Goal: Transaction & Acquisition: Download file/media

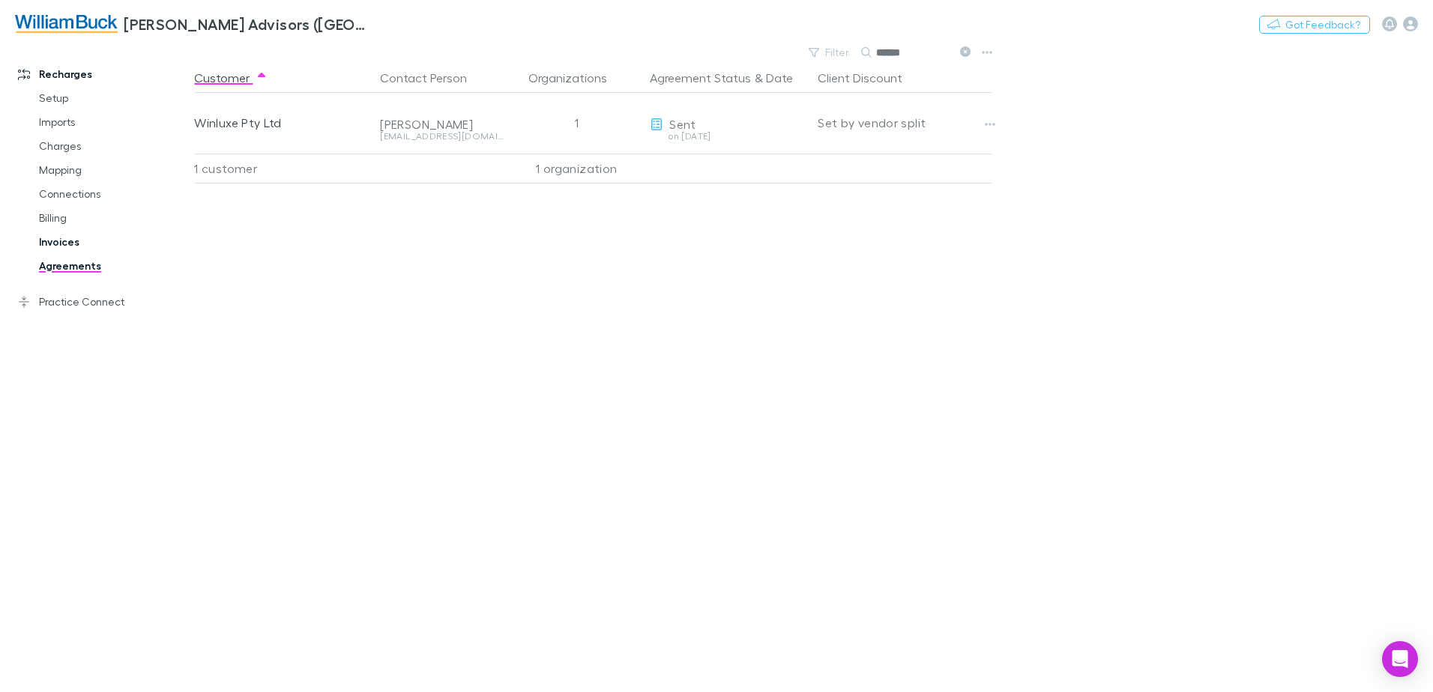
drag, startPoint x: 0, startPoint y: 0, endPoint x: 64, endPoint y: 243, distance: 251.0
click at [64, 243] on link "Invoices" at bounding box center [113, 242] width 178 height 24
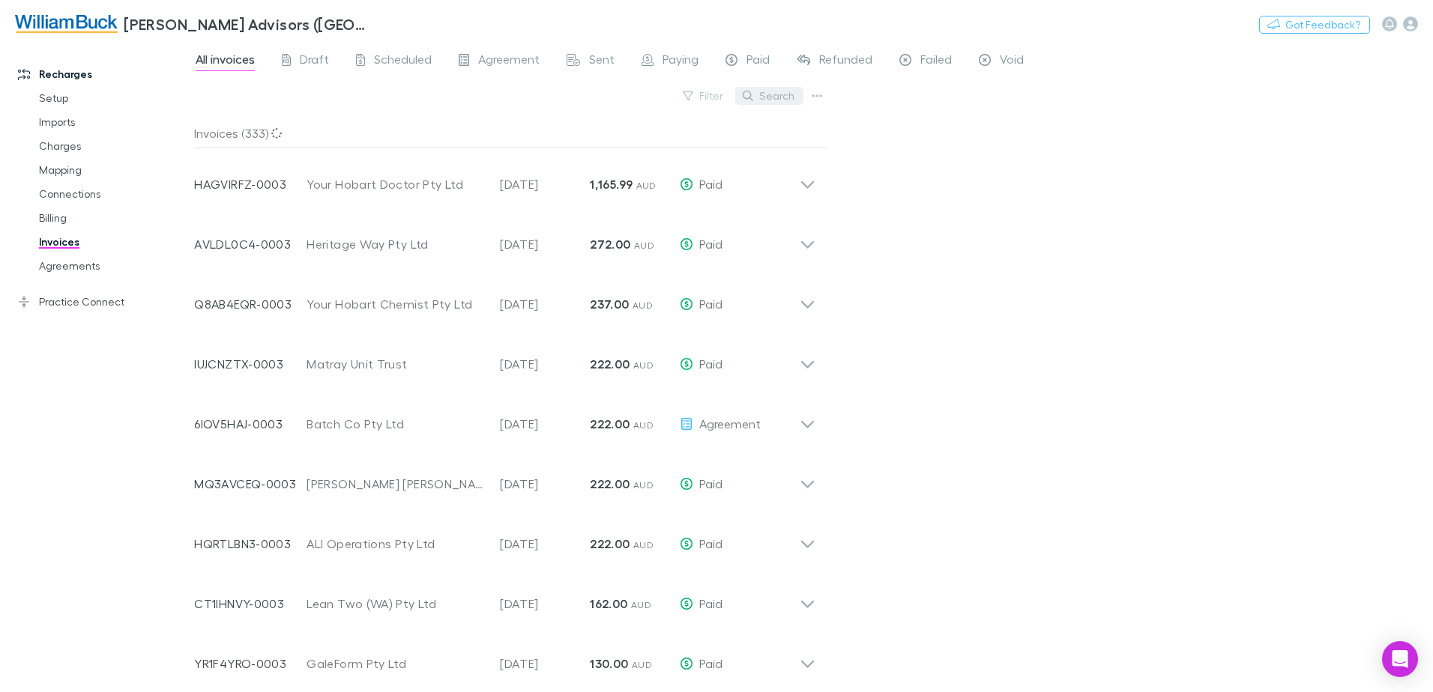
click at [776, 93] on button "Search" at bounding box center [769, 96] width 68 height 18
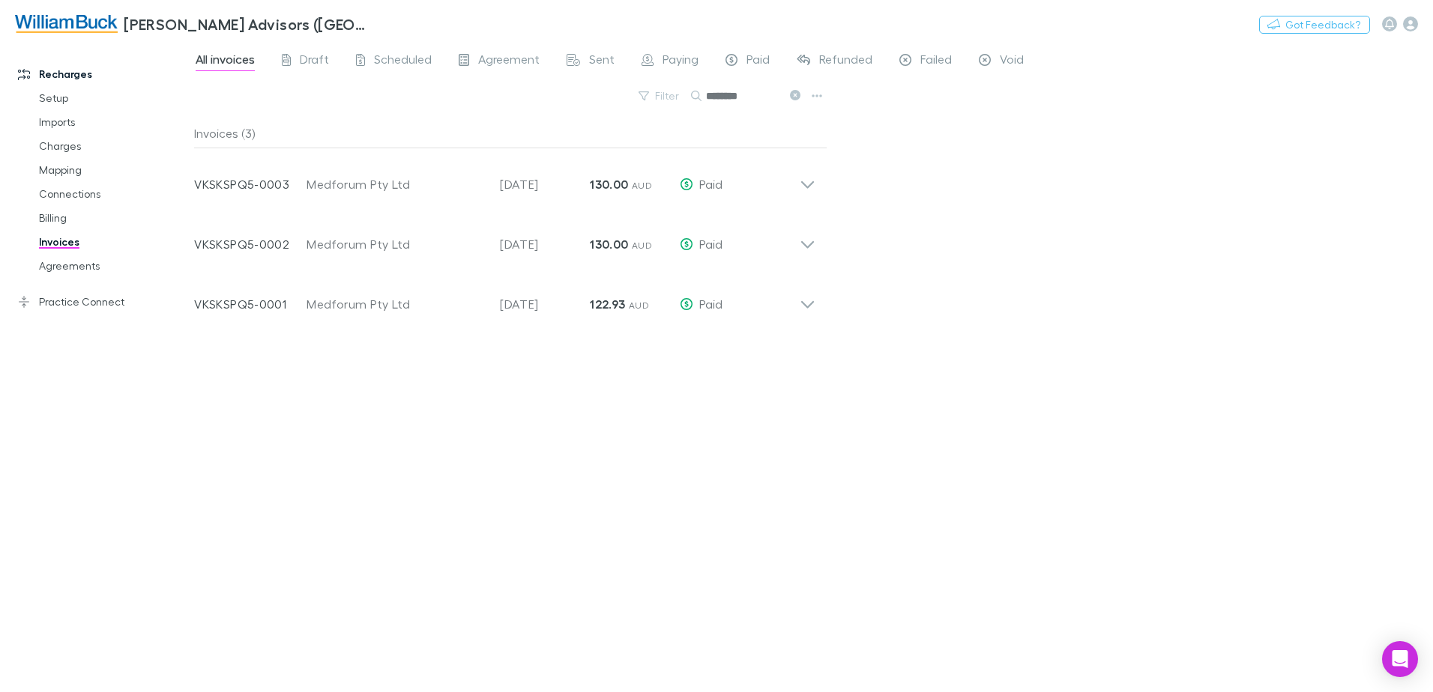
type input "********"
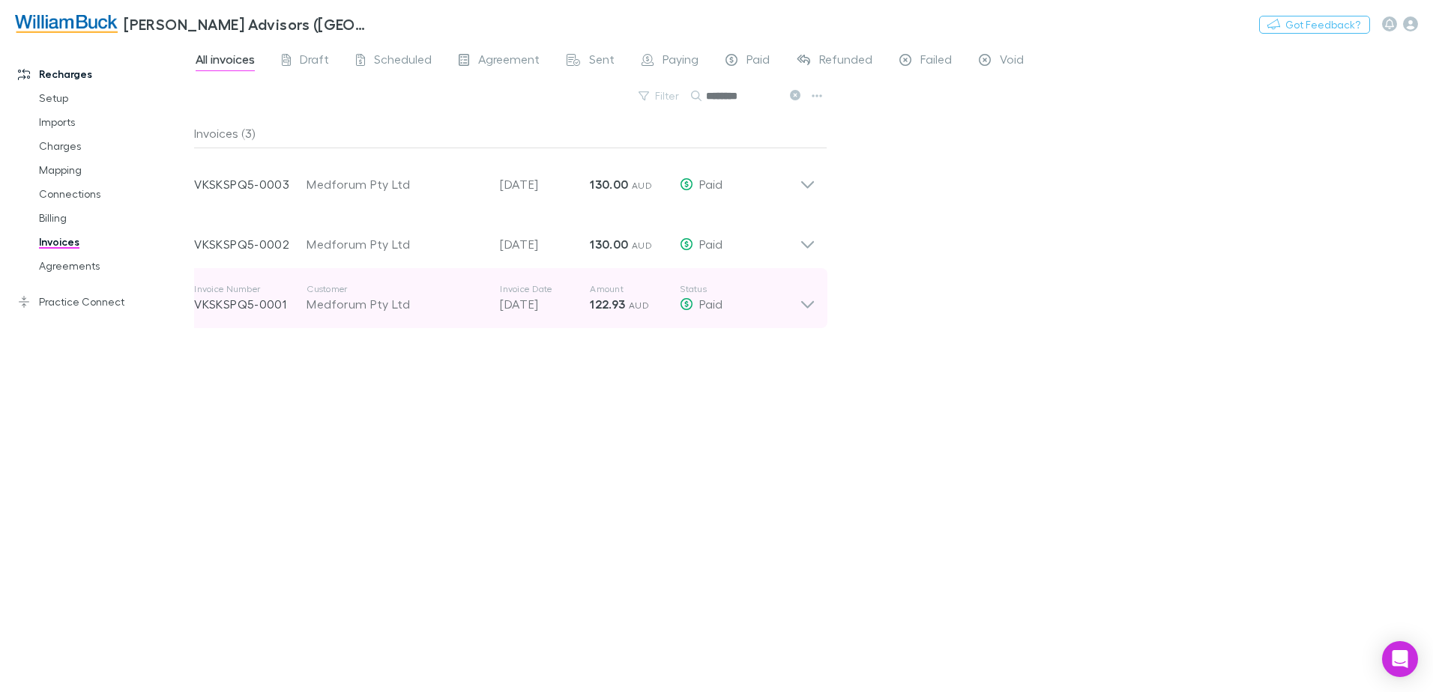
click at [544, 307] on p "[DATE]" at bounding box center [545, 304] width 90 height 18
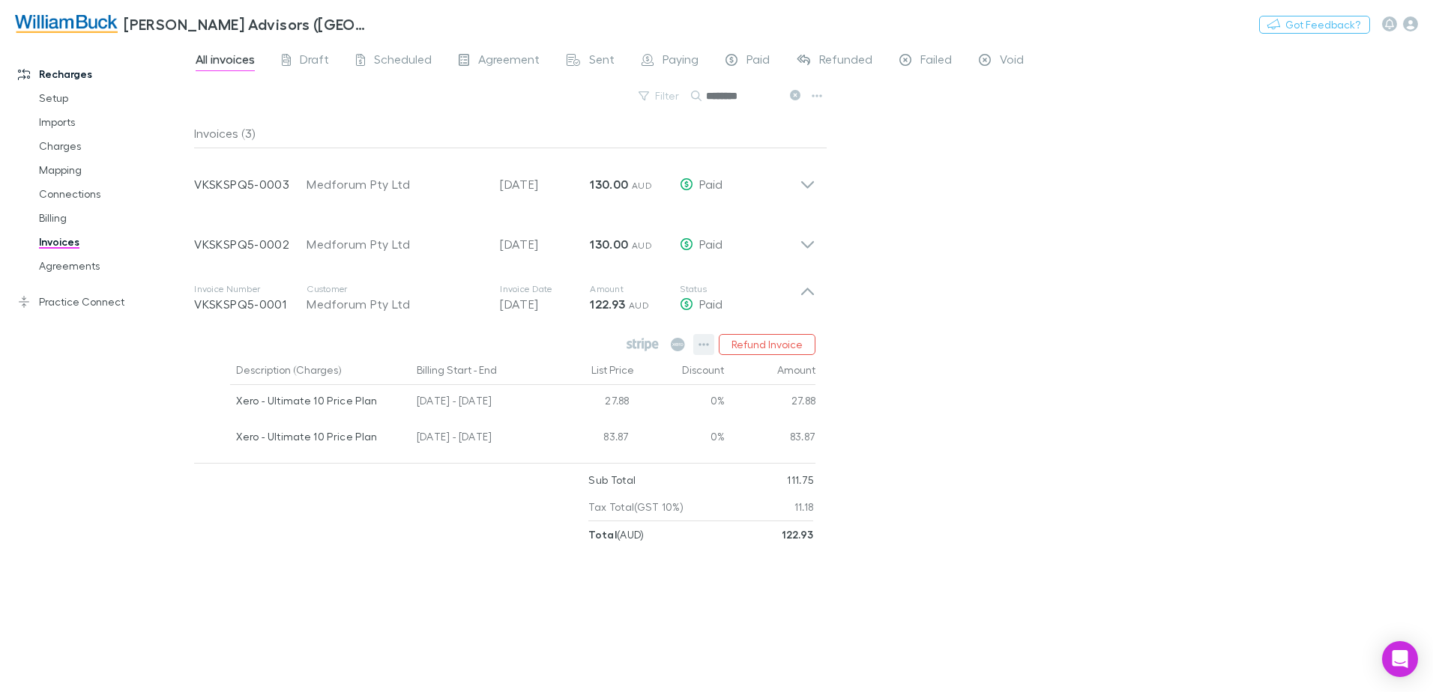
click at [707, 345] on icon "button" at bounding box center [703, 345] width 10 height 12
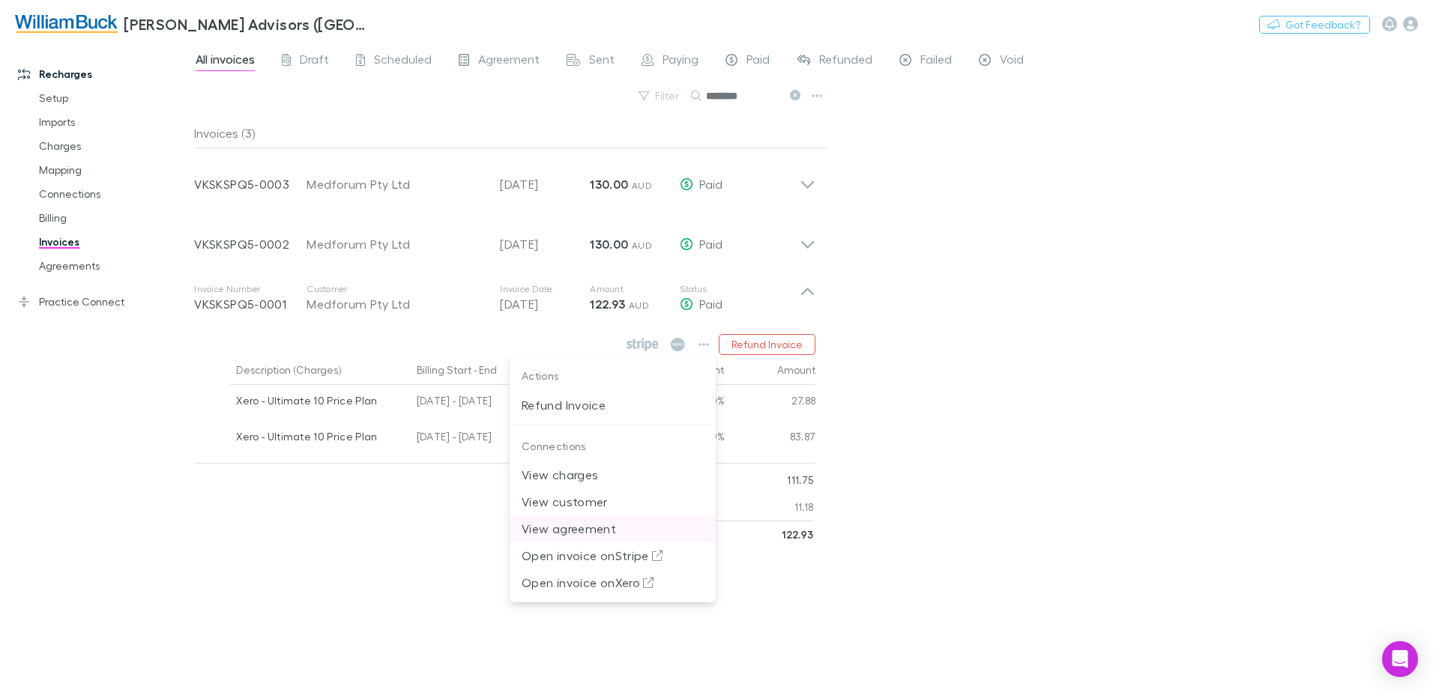
click at [597, 528] on p "View agreement" at bounding box center [613, 529] width 182 height 18
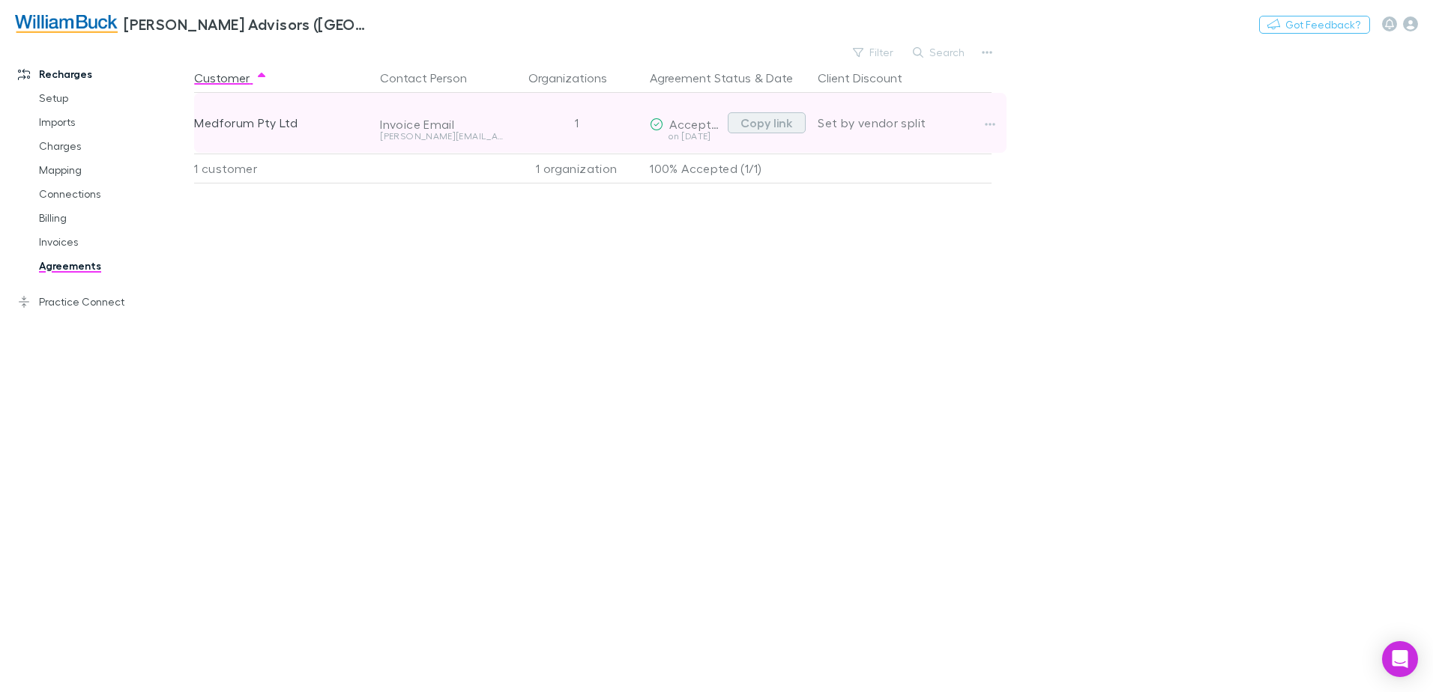
click at [767, 123] on button "Copy link" at bounding box center [767, 122] width 78 height 21
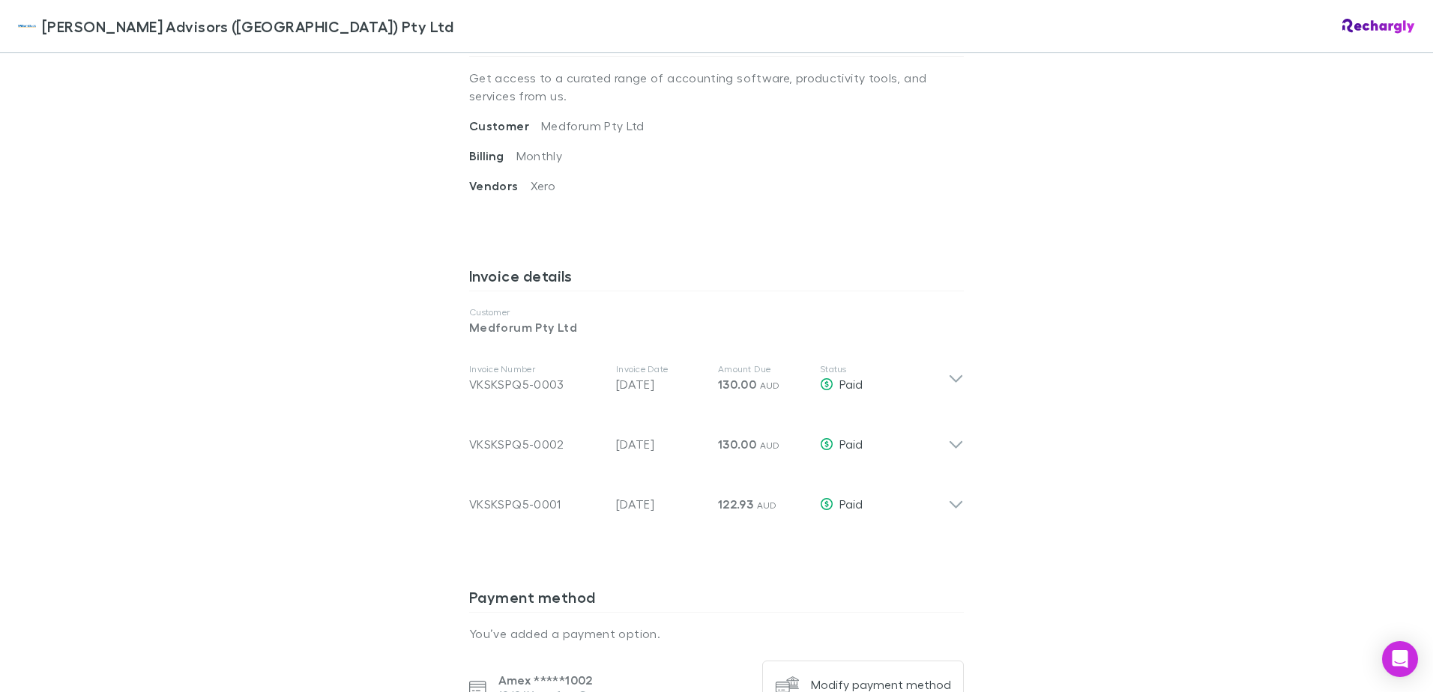
scroll to position [674, 0]
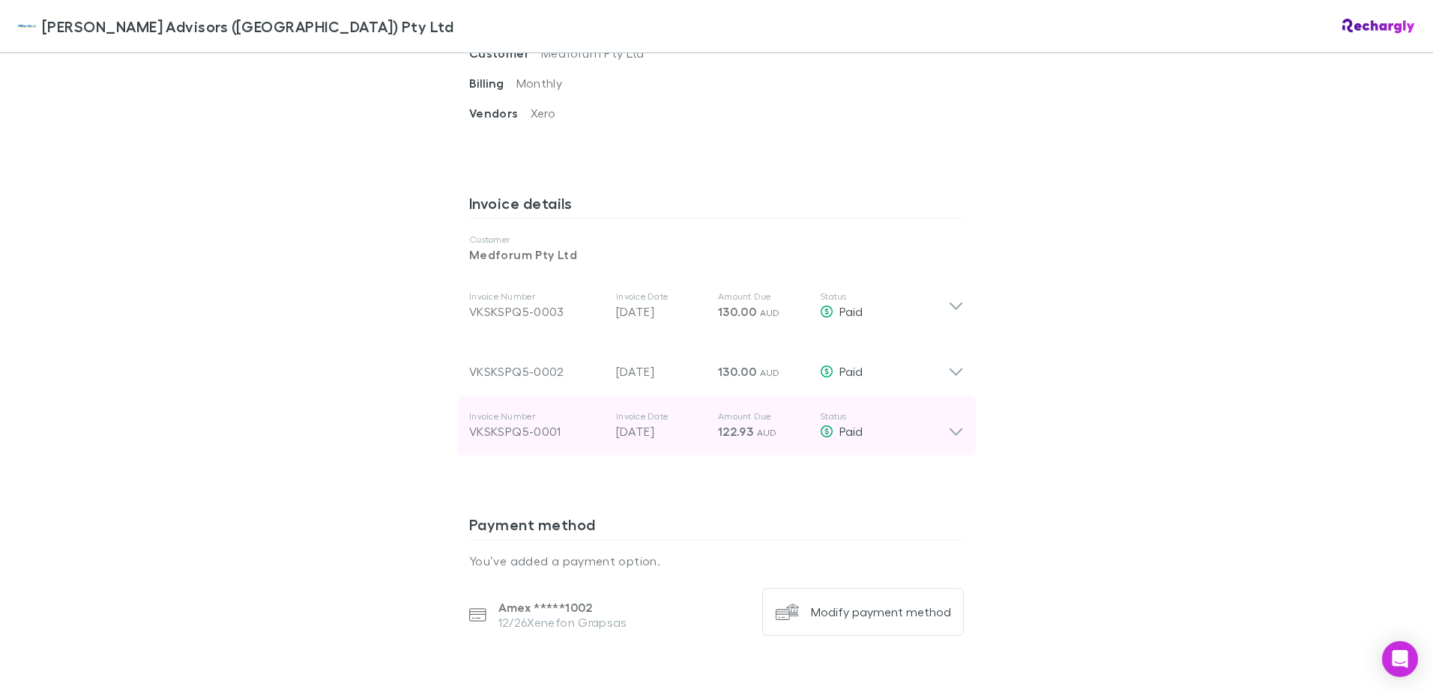
click at [956, 435] on icon at bounding box center [956, 426] width 16 height 30
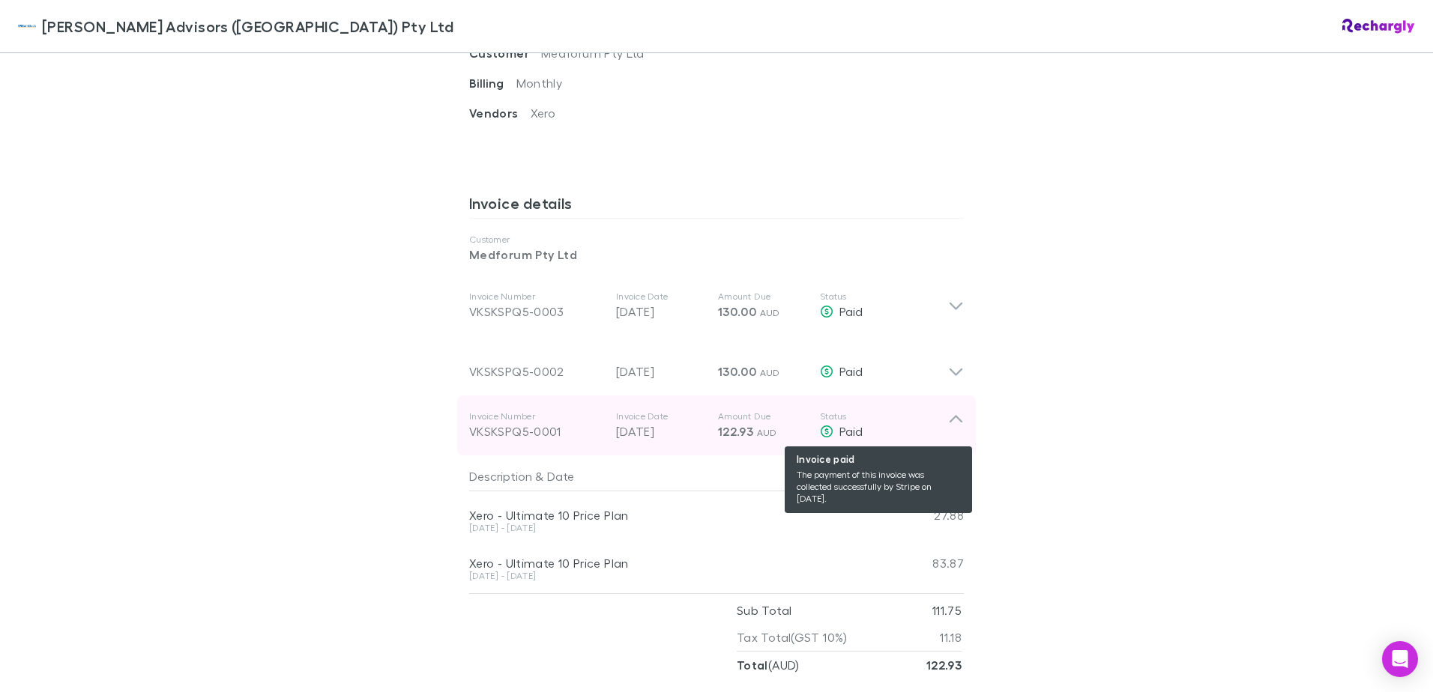
click at [833, 427] on div "Paid" at bounding box center [884, 432] width 128 height 18
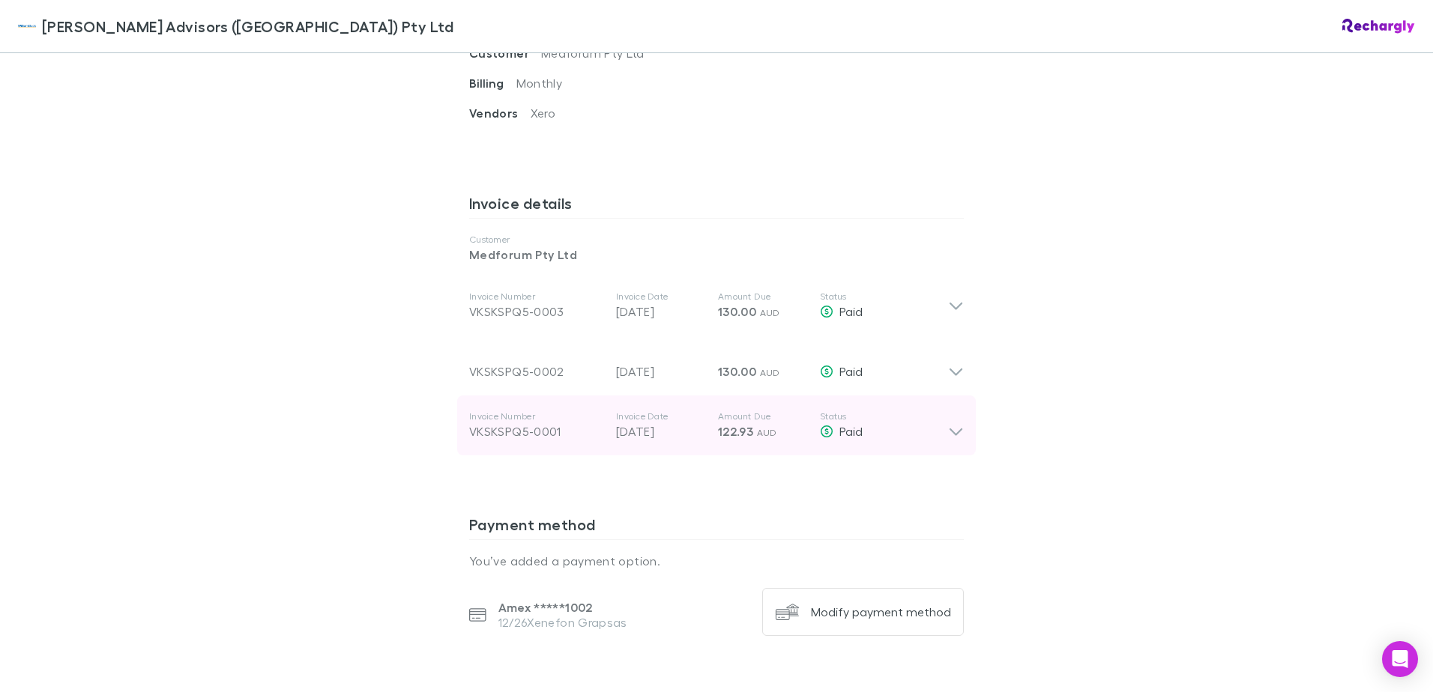
click at [948, 424] on icon at bounding box center [956, 426] width 16 height 30
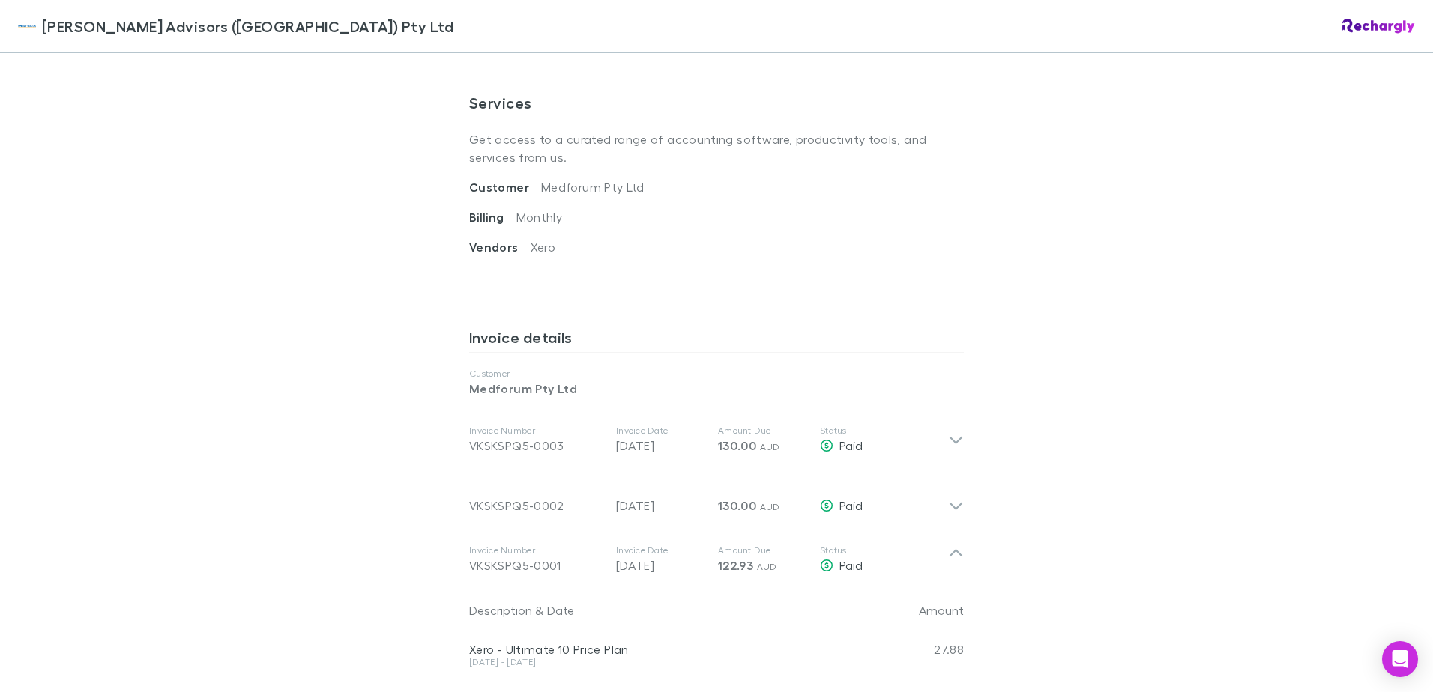
scroll to position [525, 0]
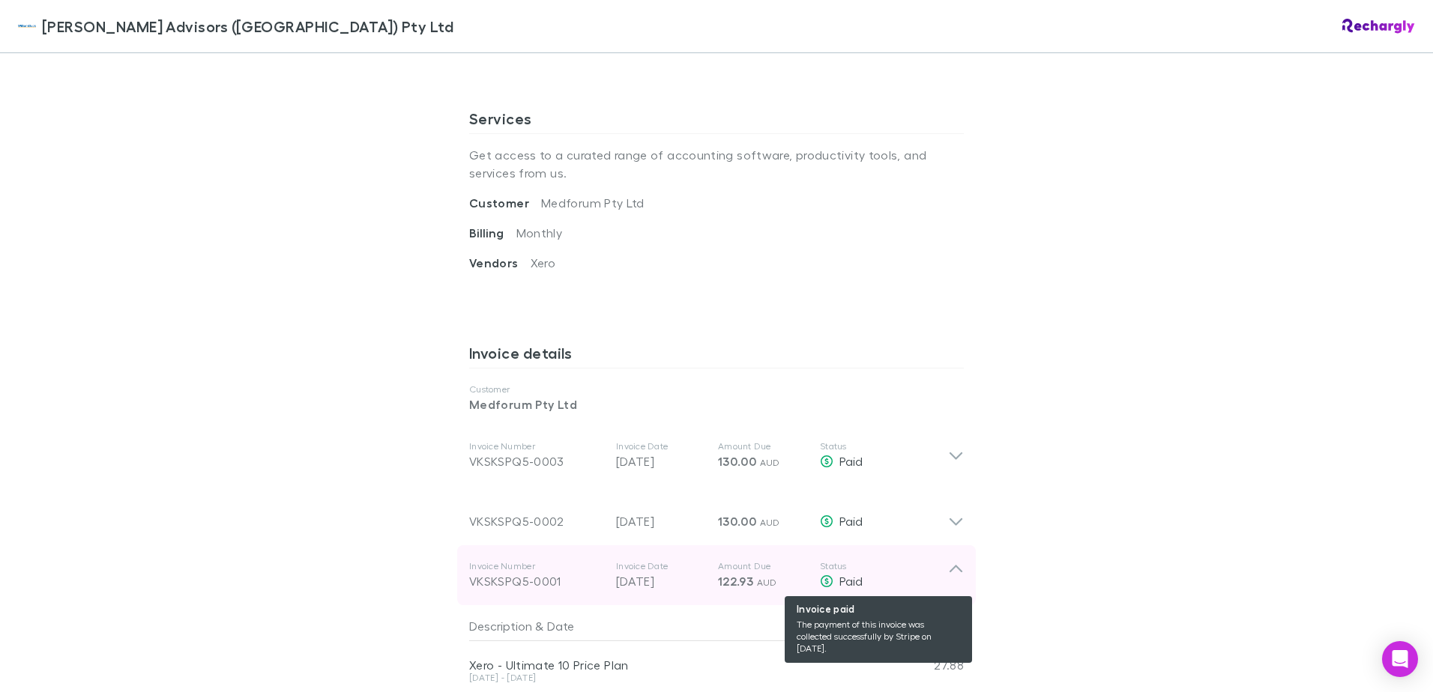
click at [841, 579] on span "Paid" at bounding box center [850, 581] width 23 height 14
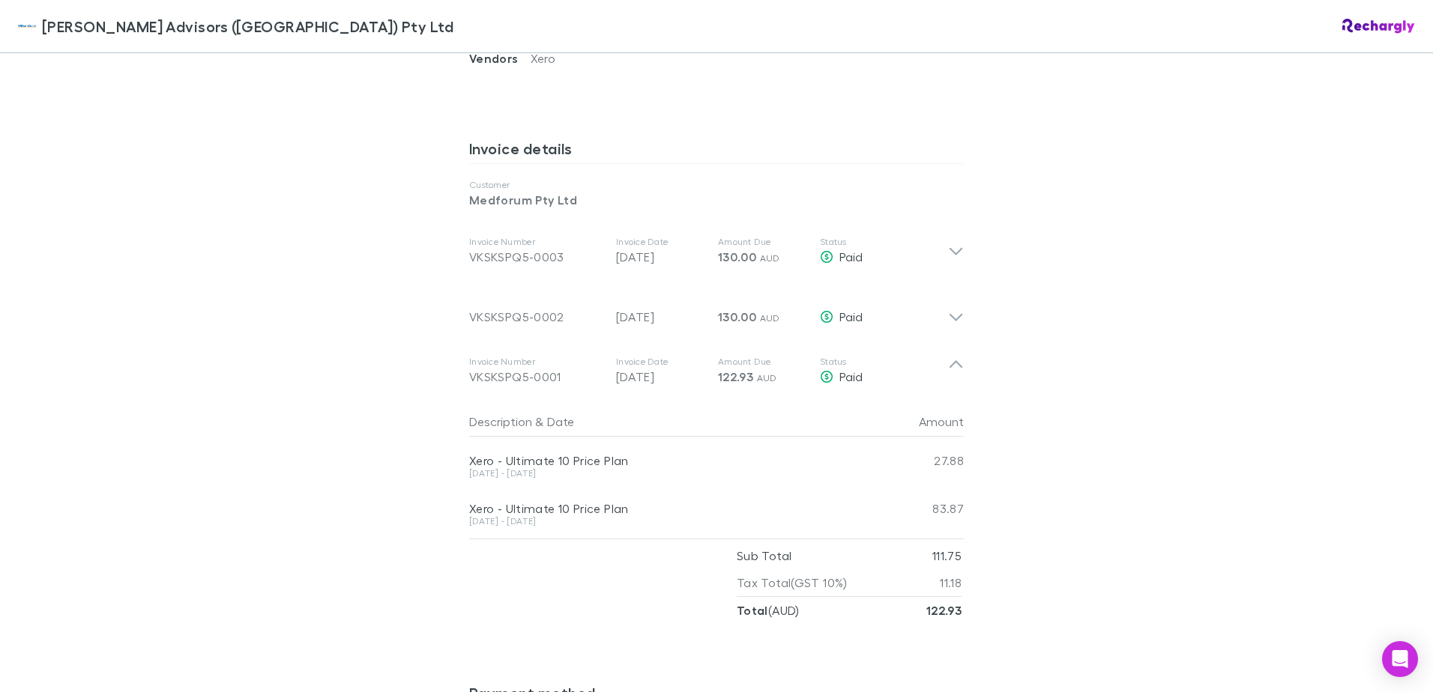
scroll to position [749, 0]
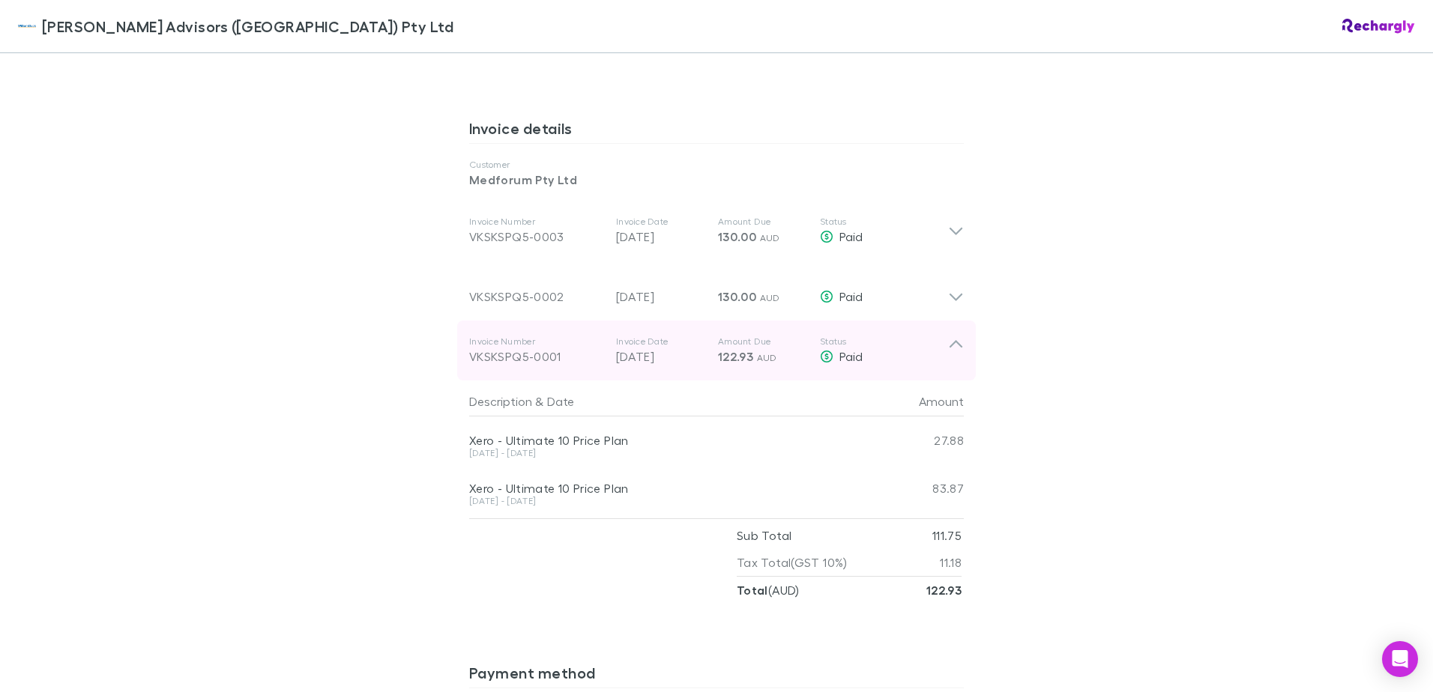
click at [953, 344] on icon at bounding box center [956, 344] width 13 height 7
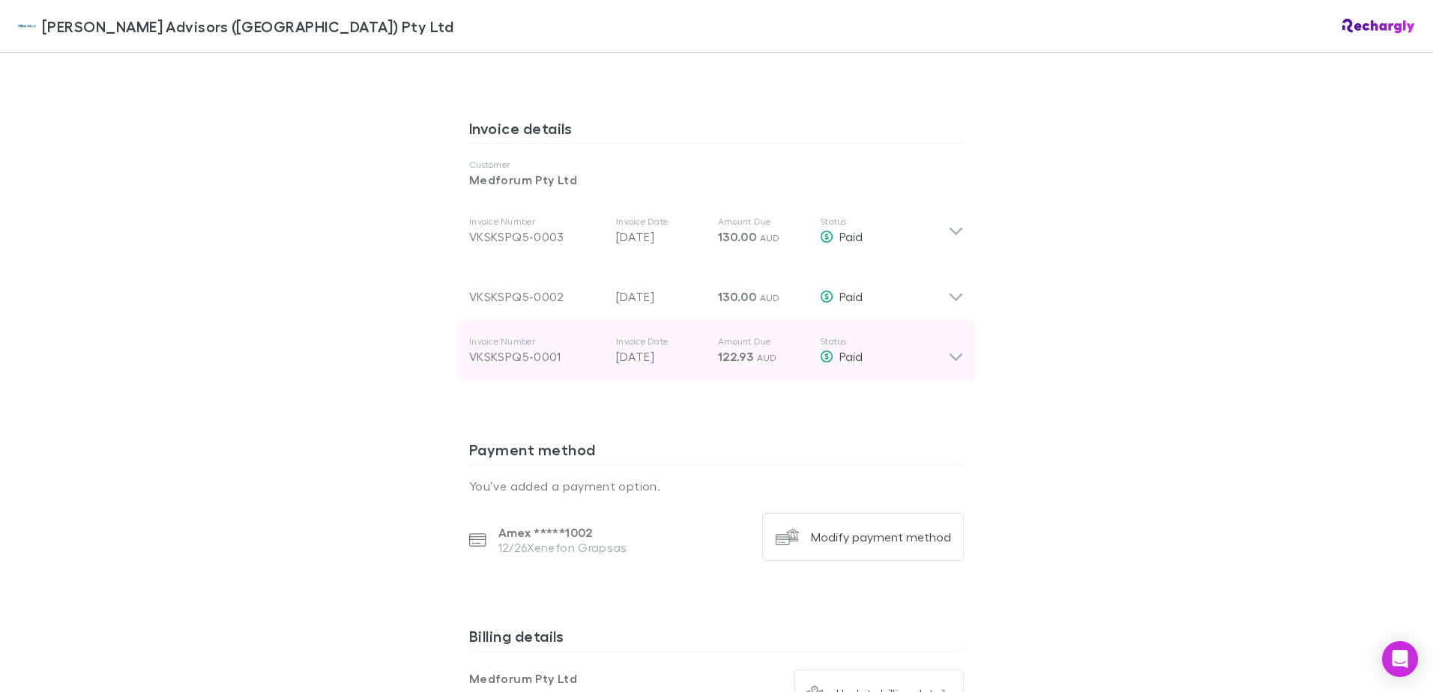
click at [835, 345] on p "Status" at bounding box center [884, 342] width 128 height 12
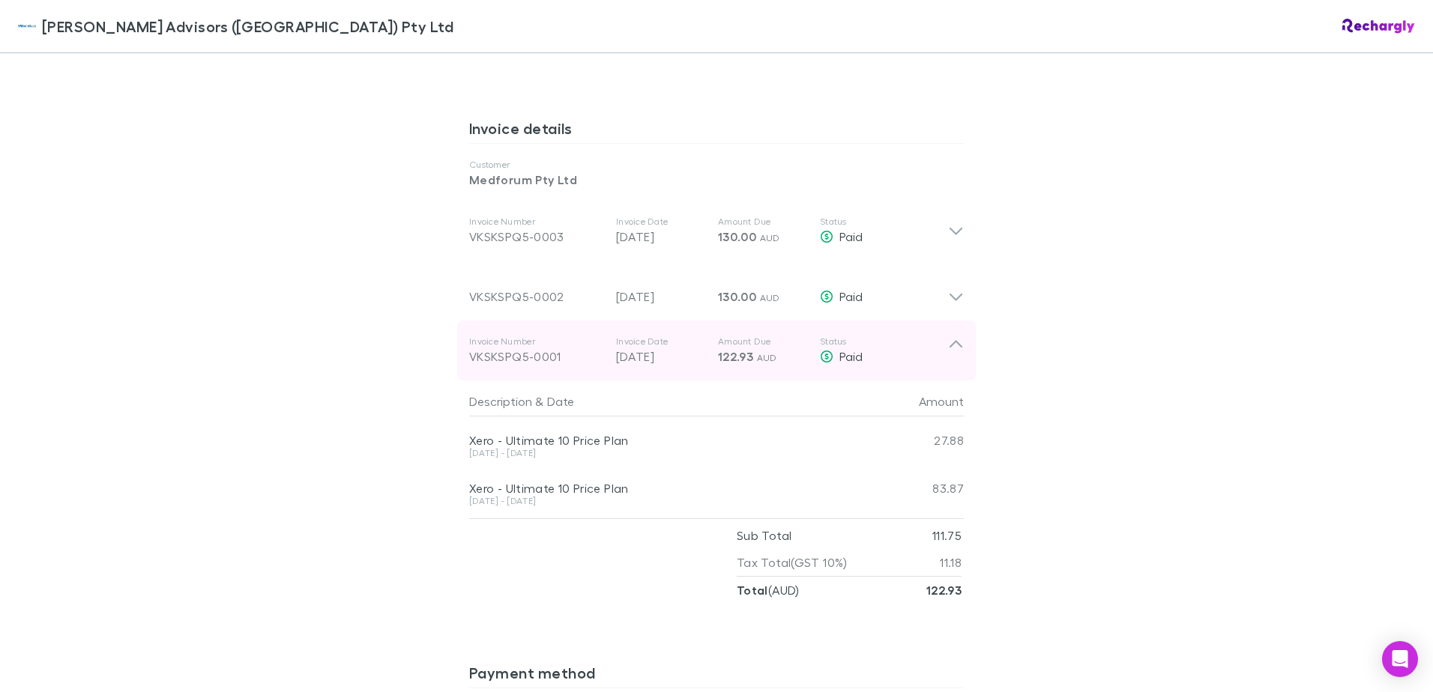
drag, startPoint x: 872, startPoint y: 345, endPoint x: 832, endPoint y: 356, distance: 41.1
click at [832, 356] on div "Paid" at bounding box center [884, 357] width 128 height 18
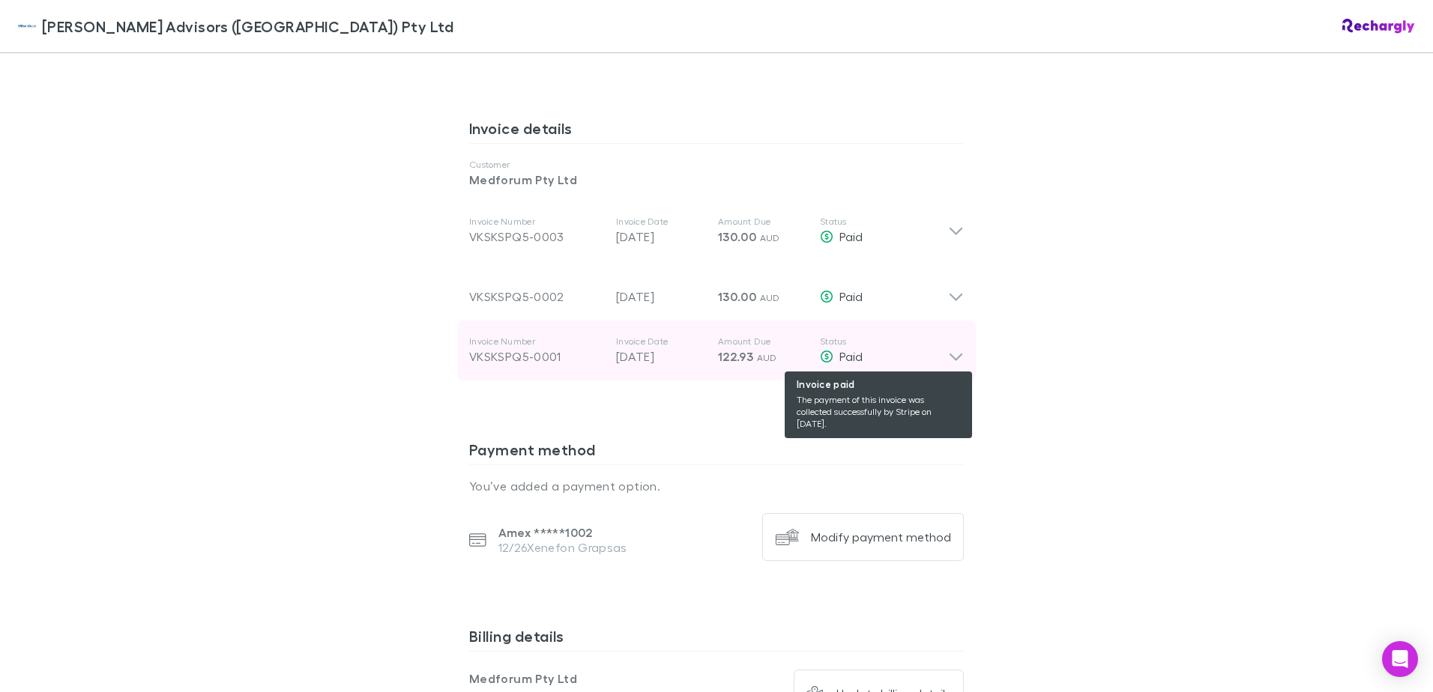
click at [832, 356] on div "Paid" at bounding box center [884, 357] width 128 height 18
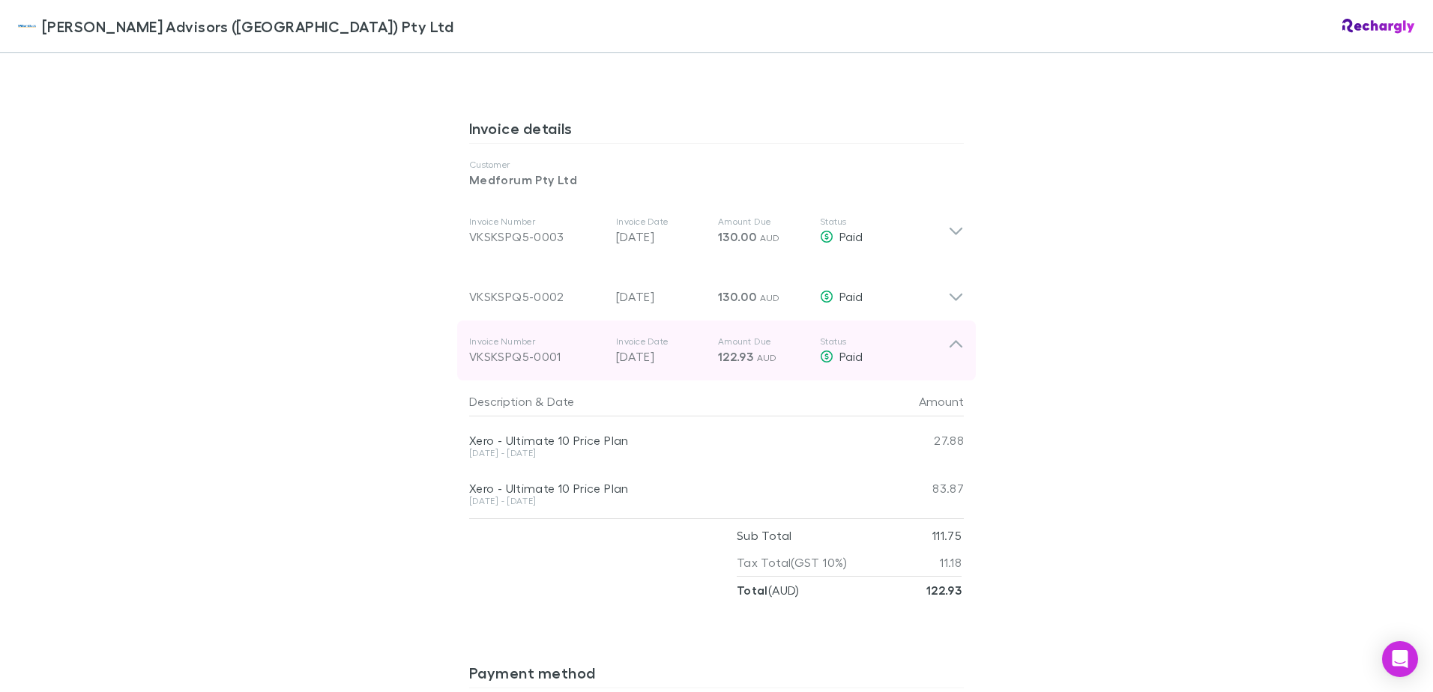
click at [527, 355] on div "VKSKSPQ5-0001" at bounding box center [536, 357] width 135 height 18
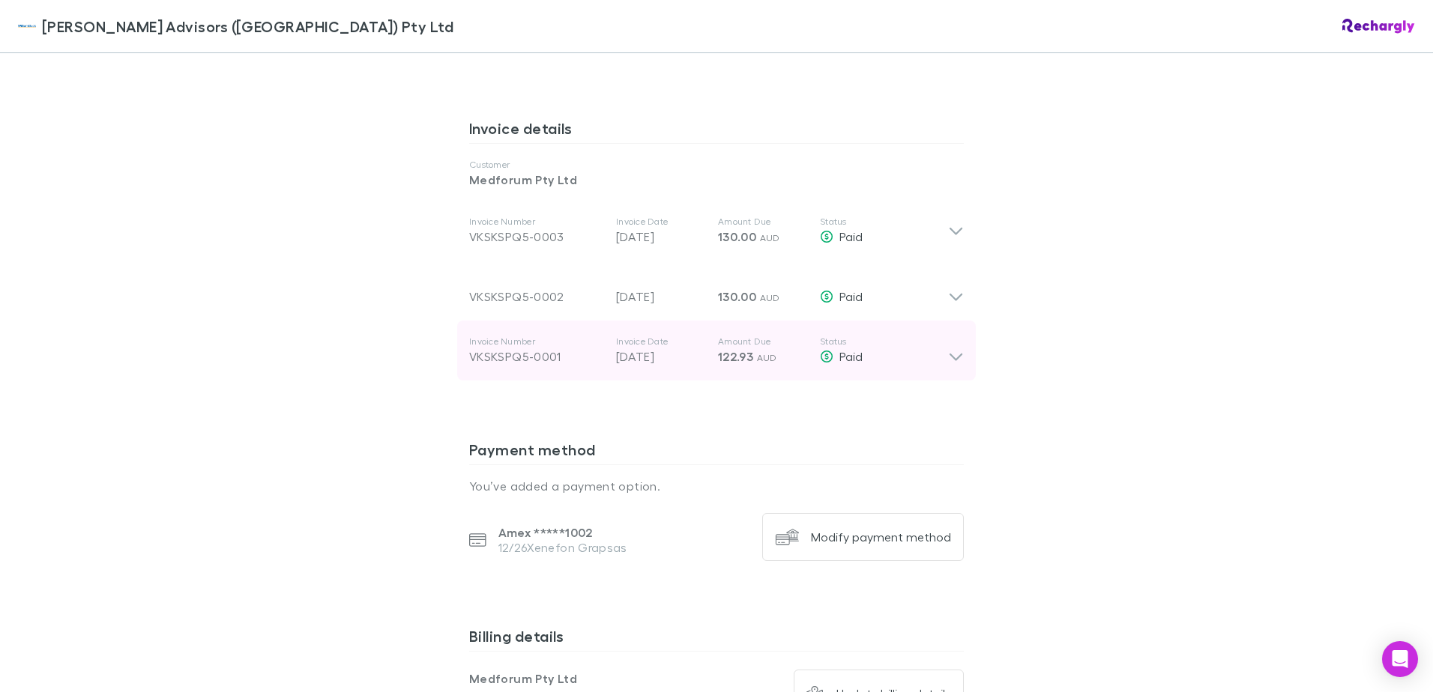
click at [527, 355] on div "VKSKSPQ5-0001" at bounding box center [536, 357] width 135 height 18
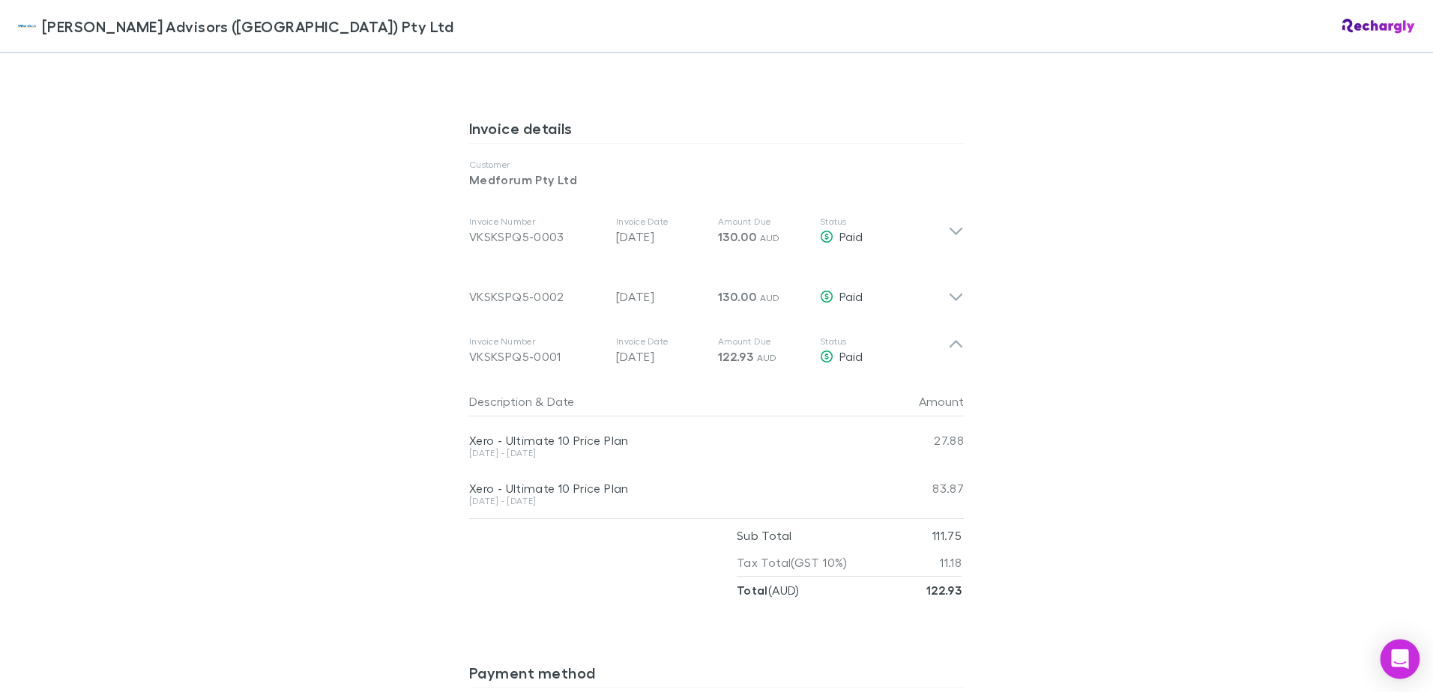
click at [1398, 660] on icon "Open Intercom Messenger" at bounding box center [1399, 659] width 17 height 19
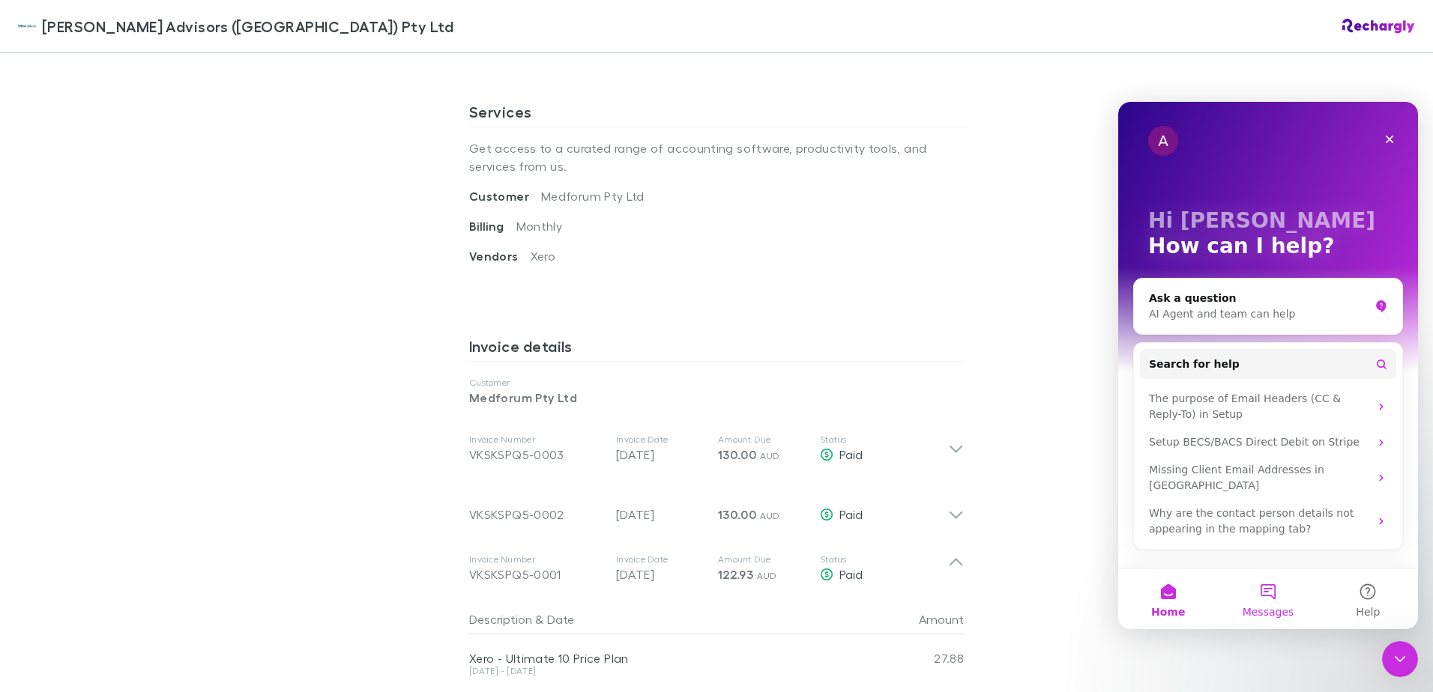
scroll to position [525, 0]
click at [1267, 603] on button "Messages" at bounding box center [1268, 600] width 100 height 60
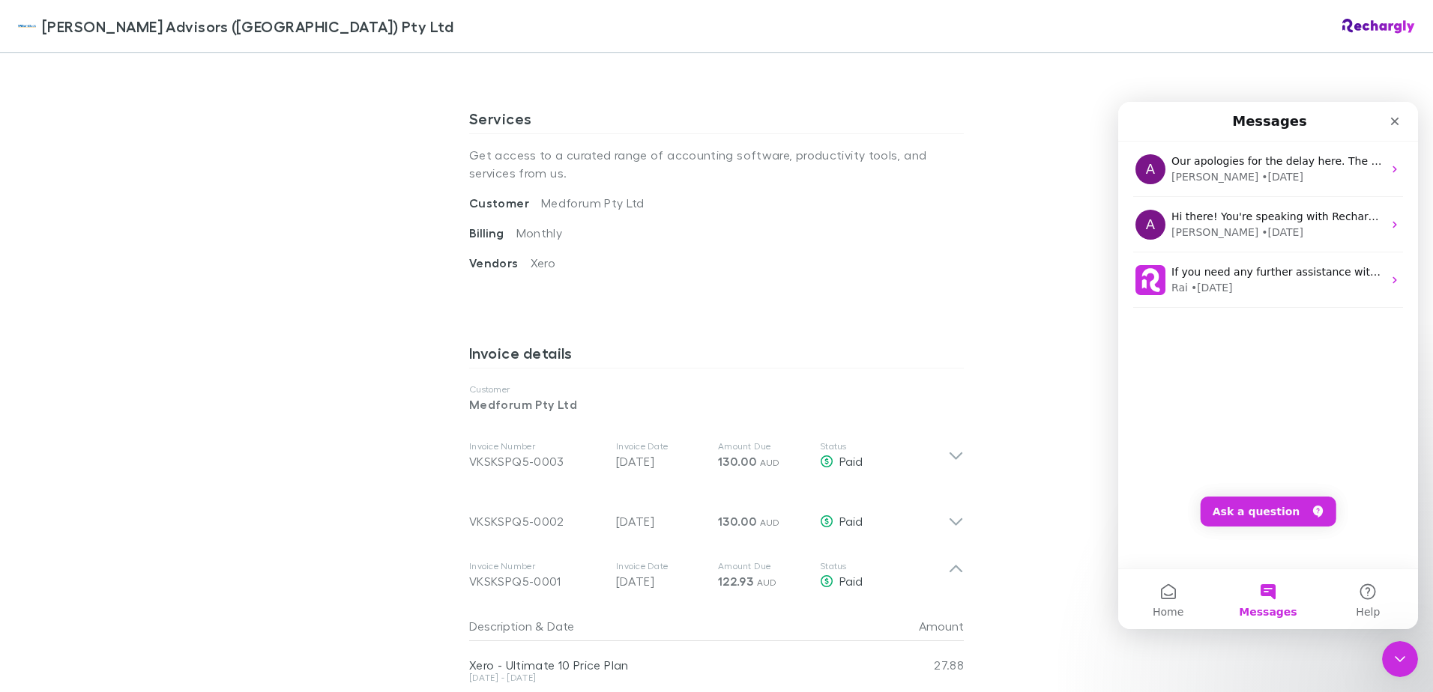
scroll to position [75, 0]
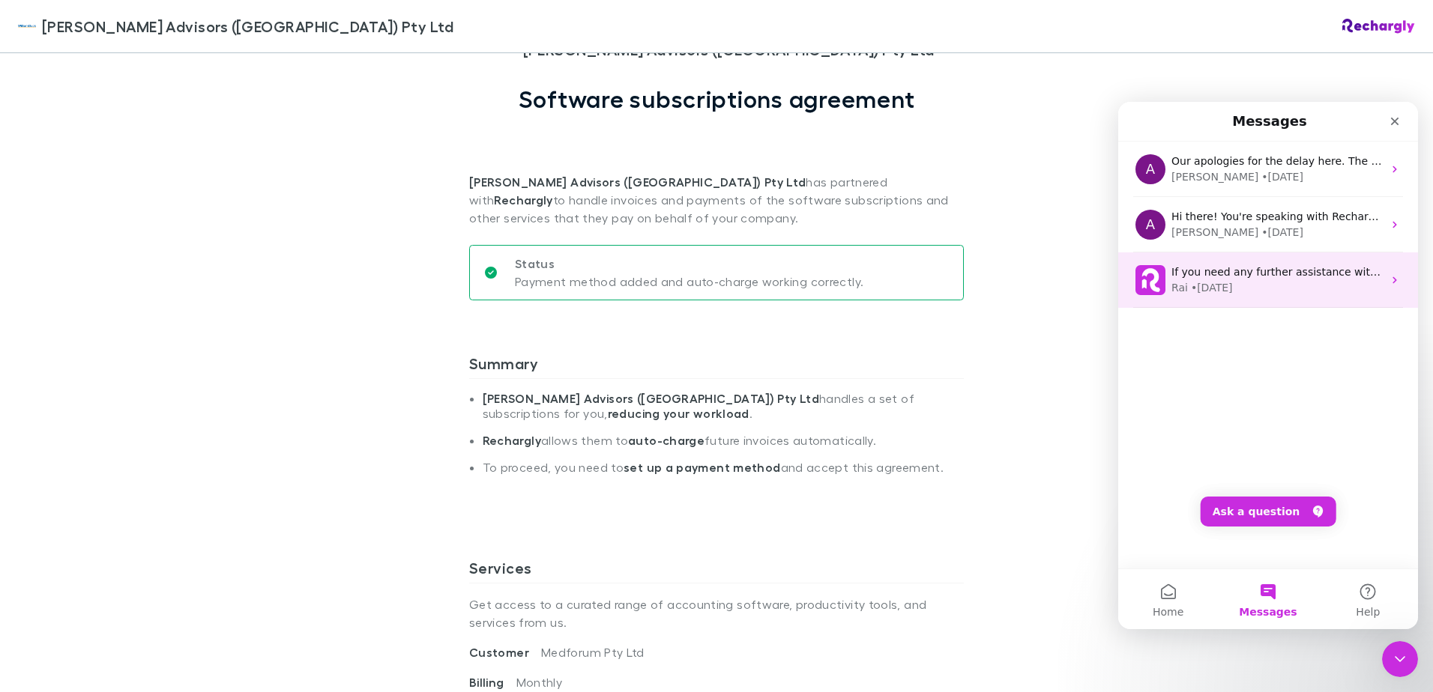
click at [1287, 293] on div "Rai • [DATE]" at bounding box center [1276, 288] width 211 height 16
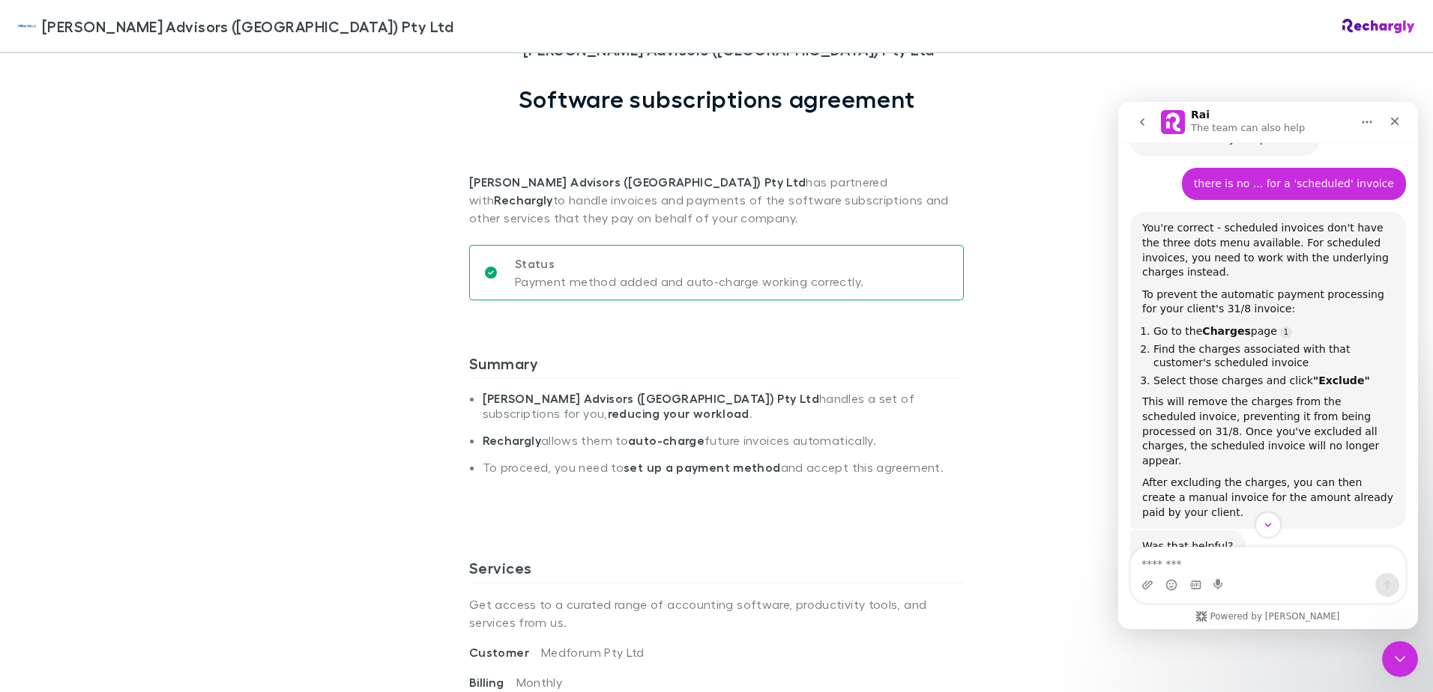
scroll to position [975, 0]
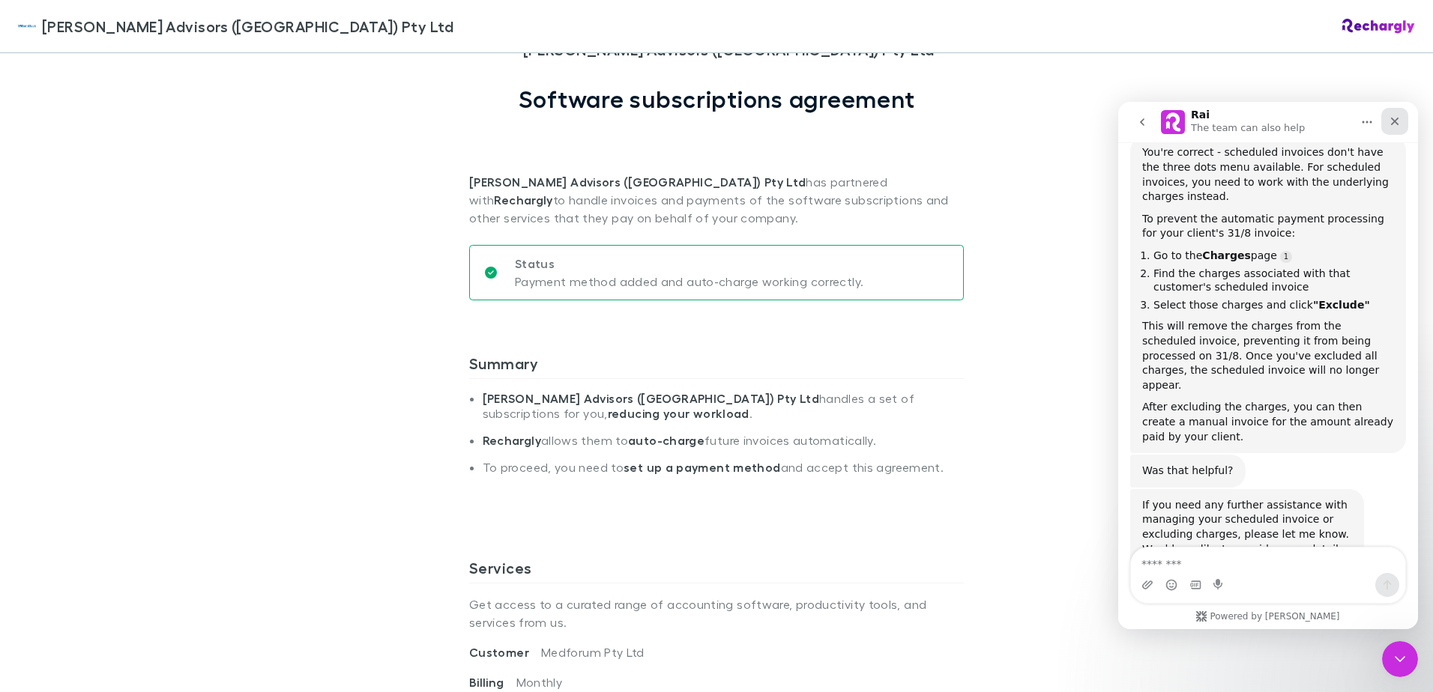
click at [1393, 119] on icon "Close" at bounding box center [1395, 122] width 8 height 8
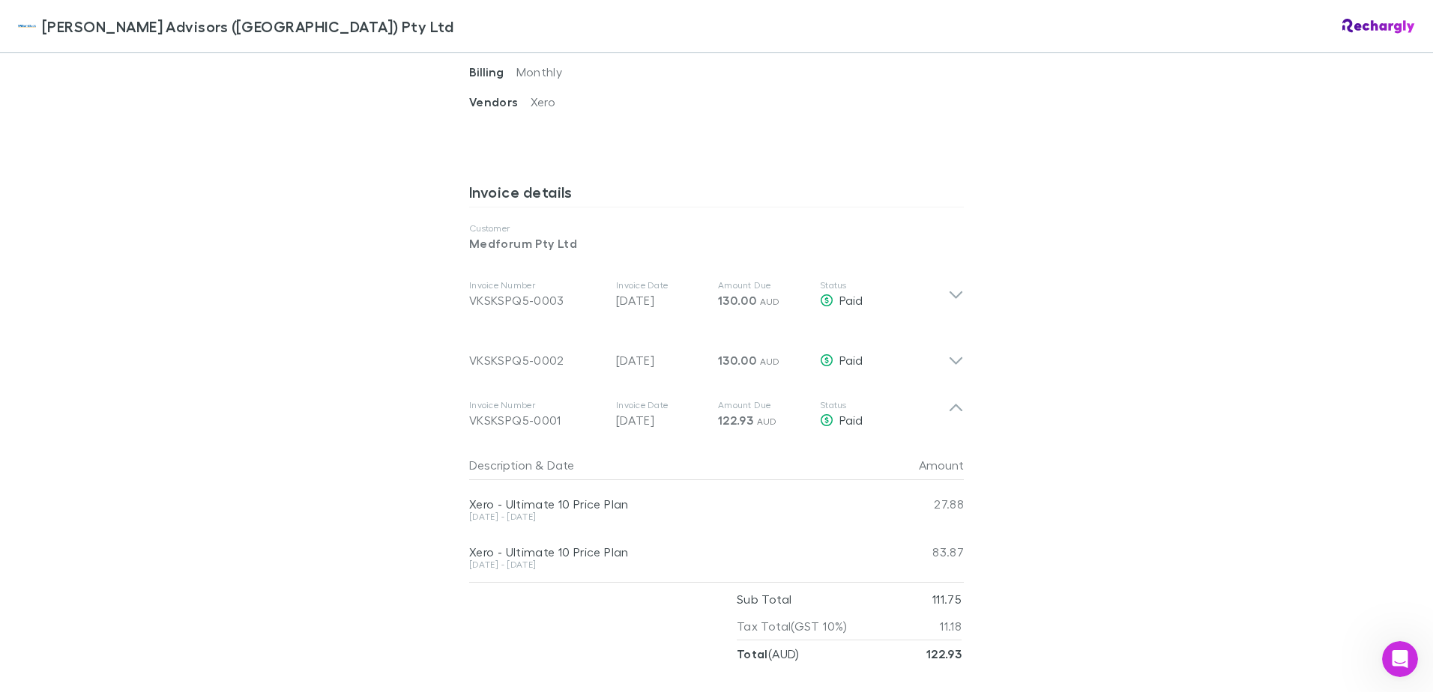
scroll to position [684, 0]
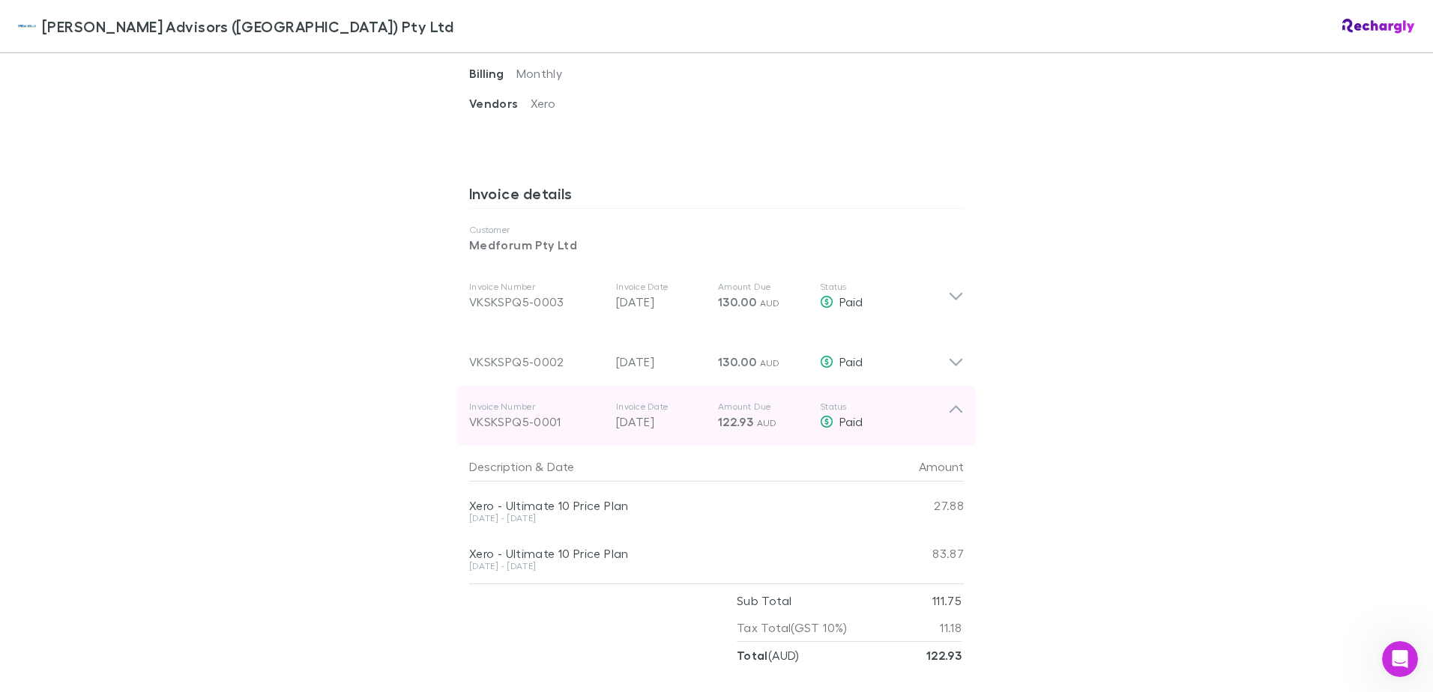
click at [522, 421] on div "VKSKSPQ5-0001" at bounding box center [536, 422] width 135 height 18
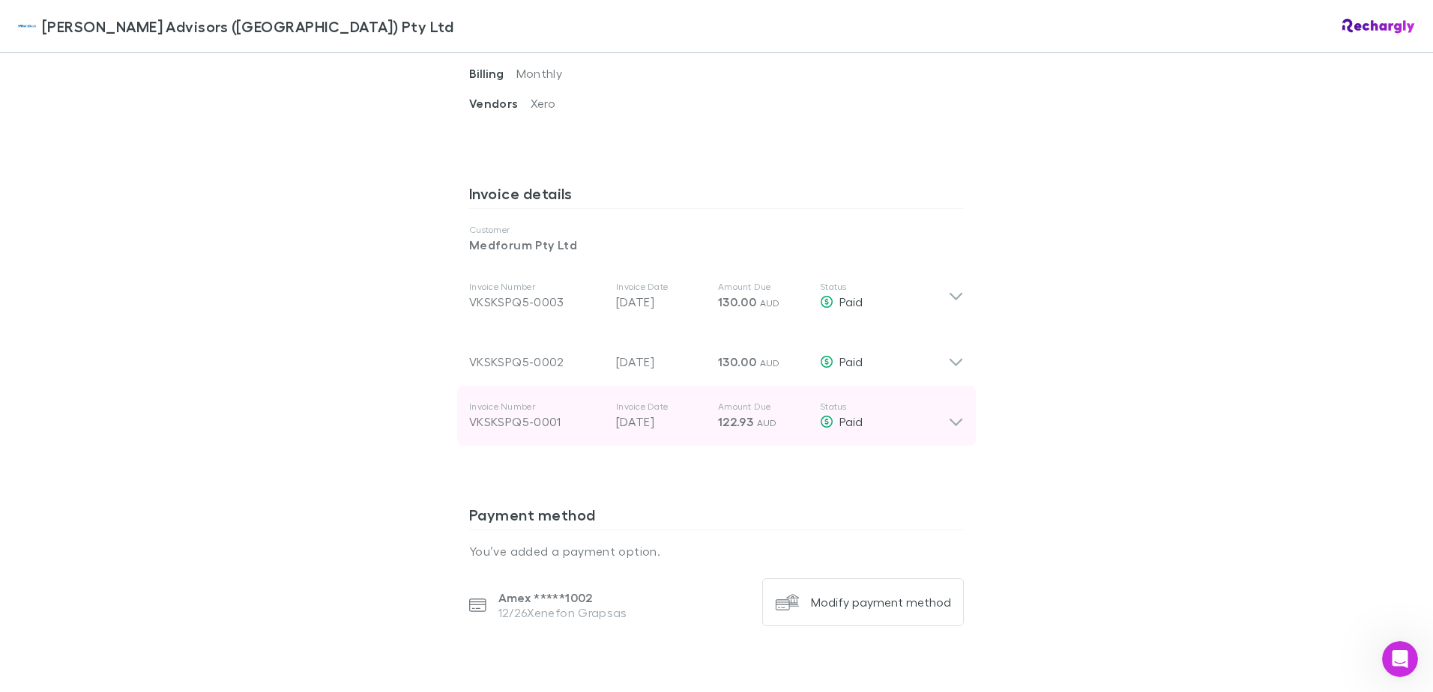
click at [522, 421] on div "VKSKSPQ5-0001" at bounding box center [536, 422] width 135 height 18
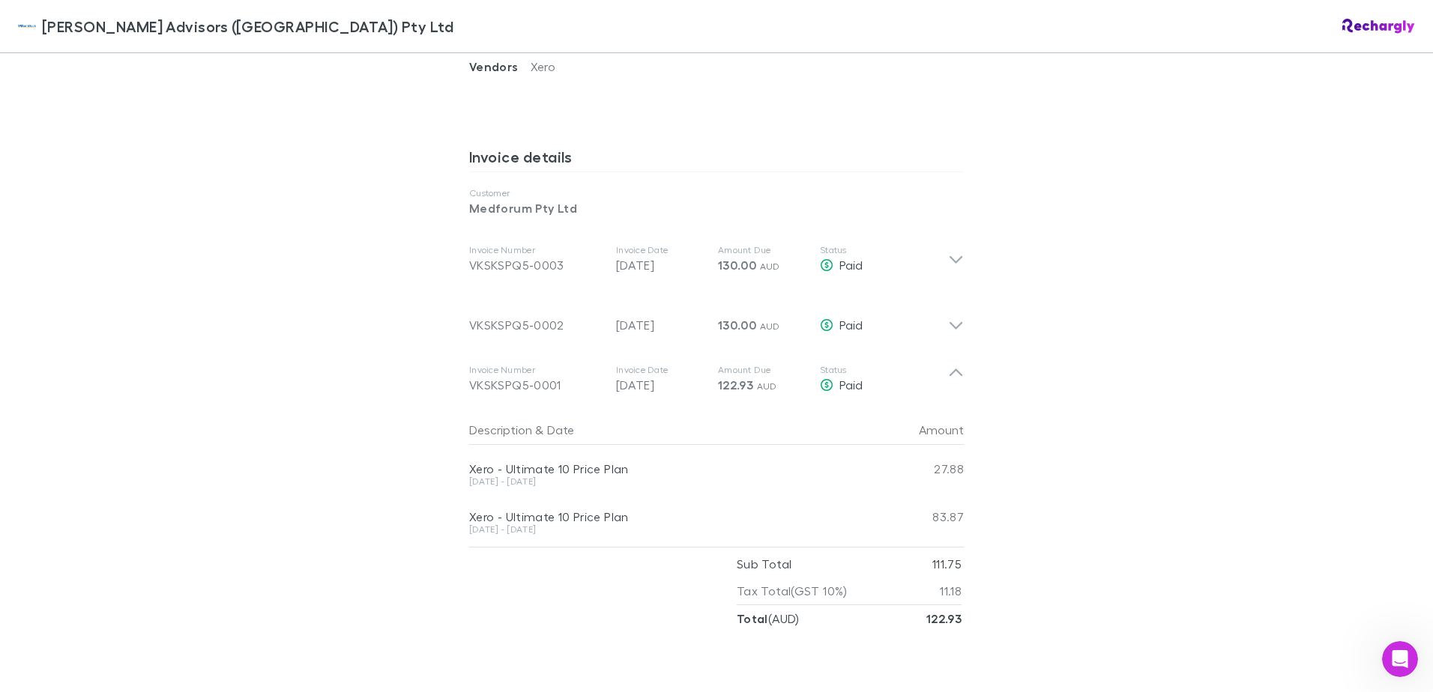
scroll to position [749, 0]
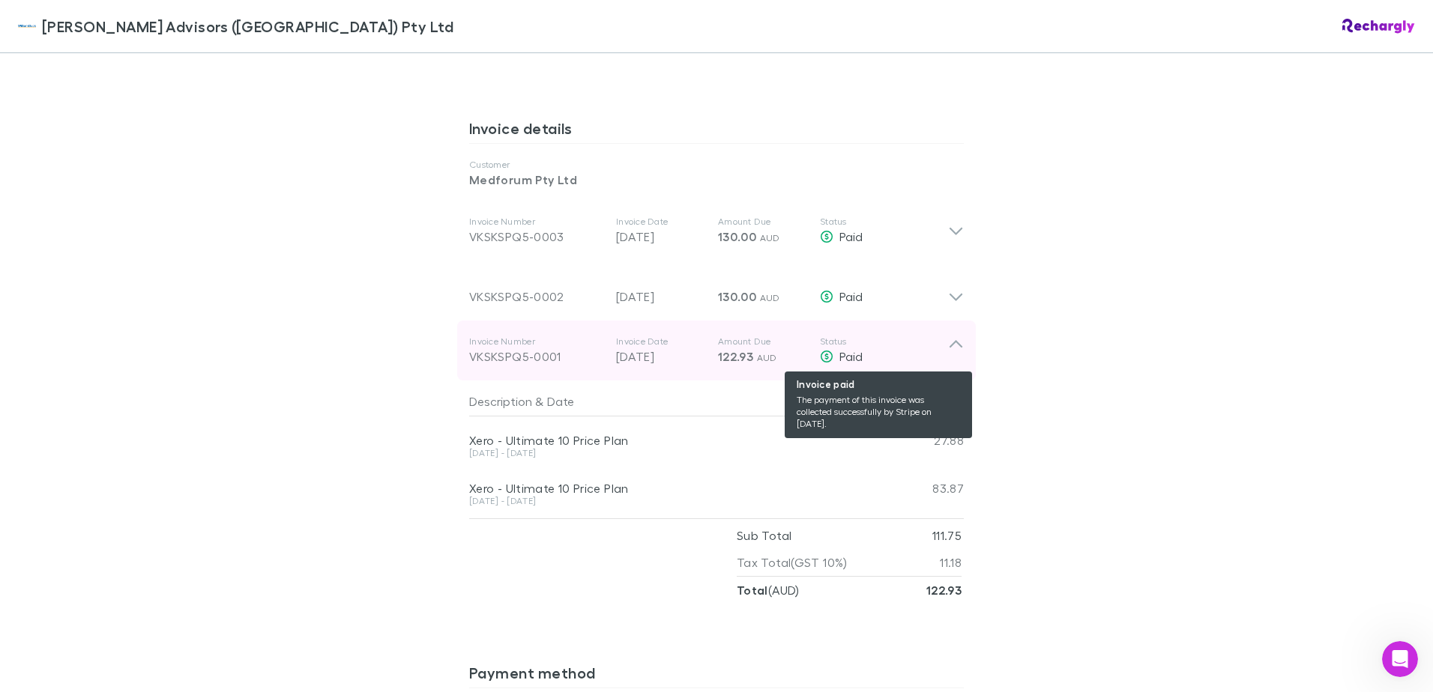
click at [845, 355] on span "Paid" at bounding box center [850, 356] width 23 height 14
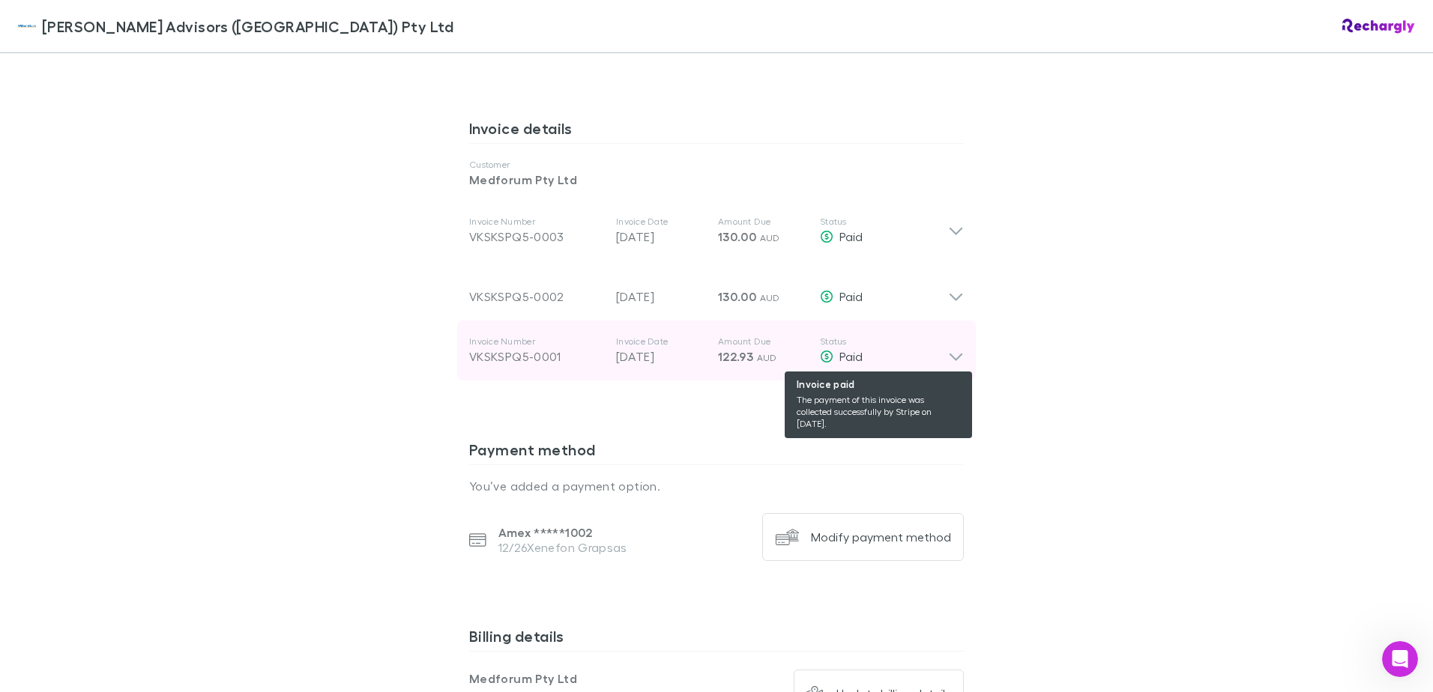
click at [845, 355] on span "Paid" at bounding box center [850, 356] width 23 height 14
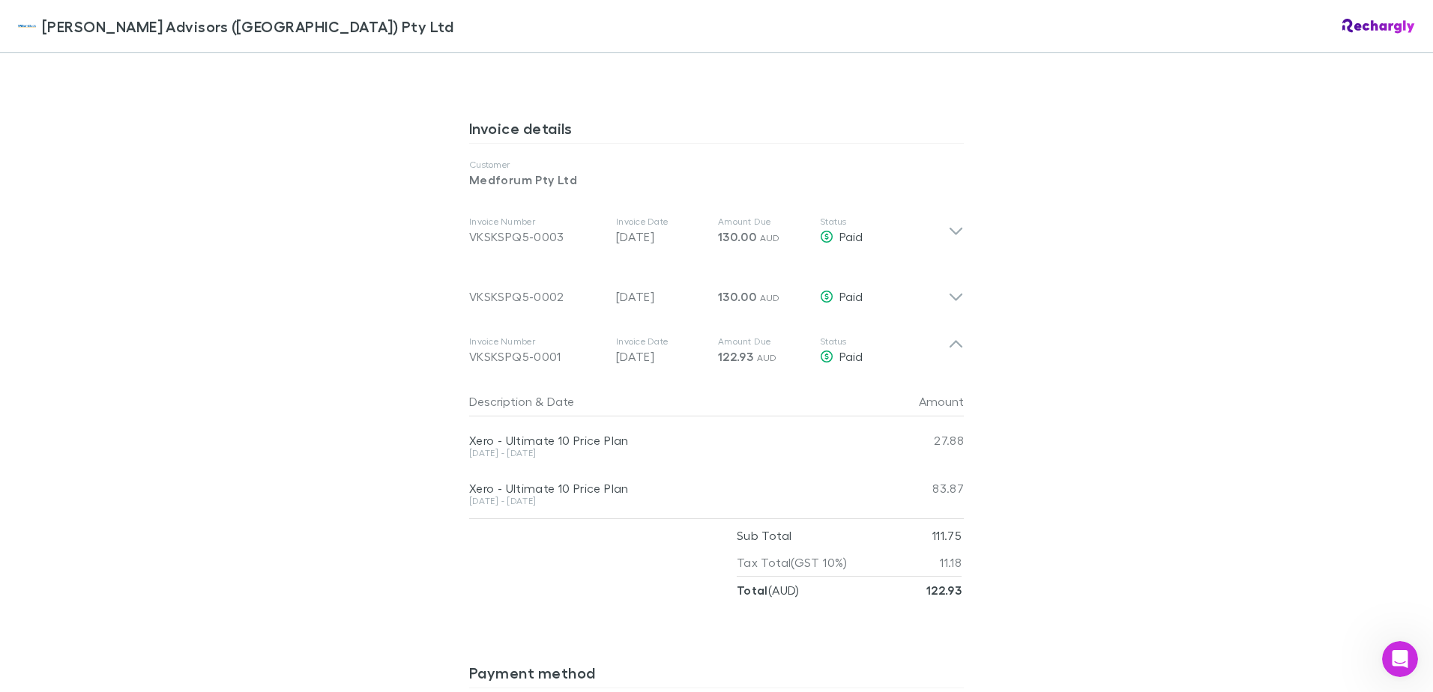
drag, startPoint x: 943, startPoint y: 163, endPoint x: 914, endPoint y: 179, distance: 33.6
click at [943, 163] on p "Customer" at bounding box center [716, 165] width 495 height 12
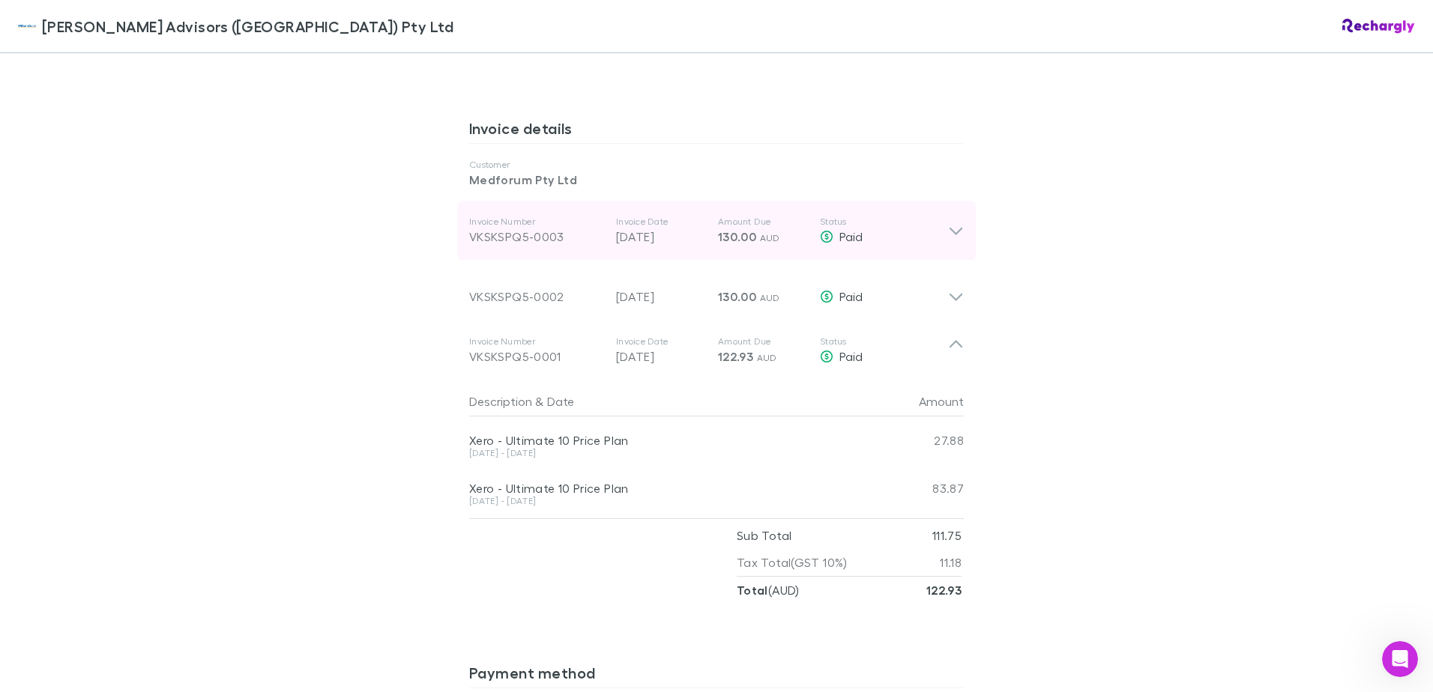
click at [956, 228] on icon at bounding box center [956, 231] width 16 height 18
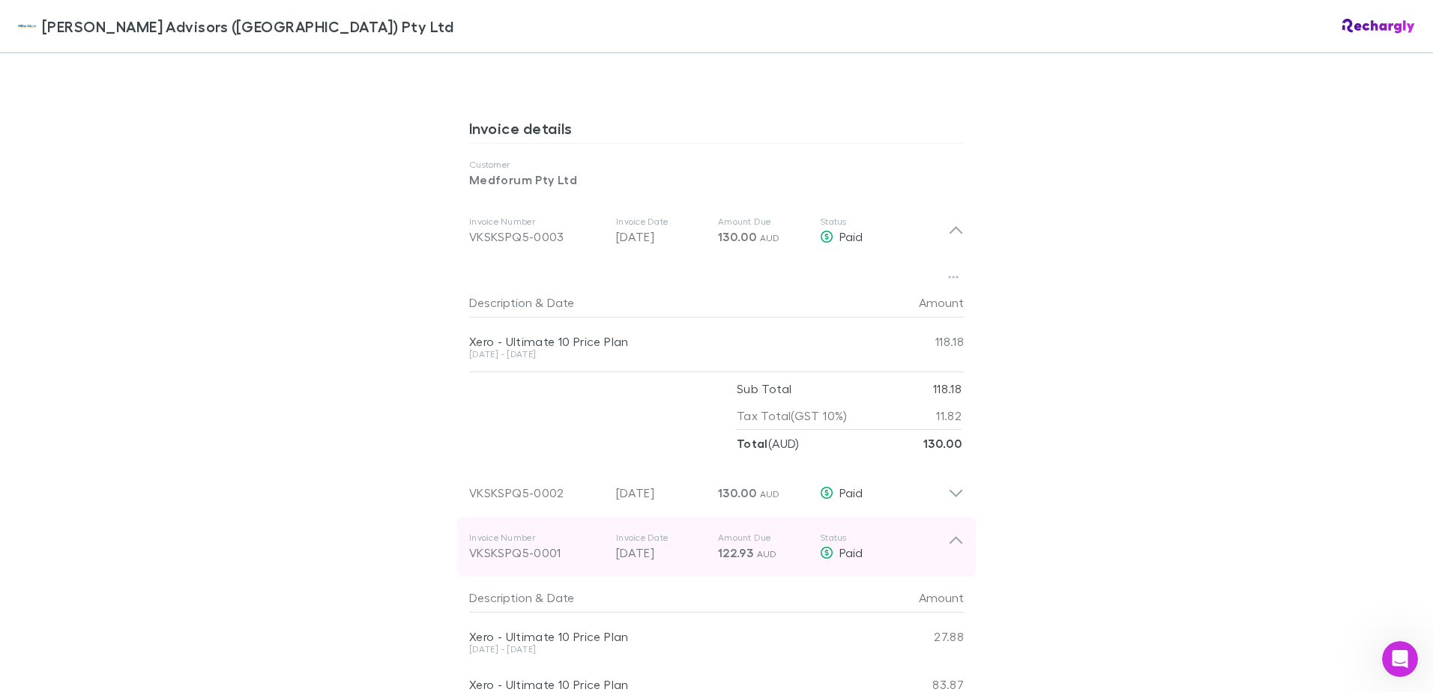
click at [950, 540] on icon at bounding box center [956, 547] width 16 height 30
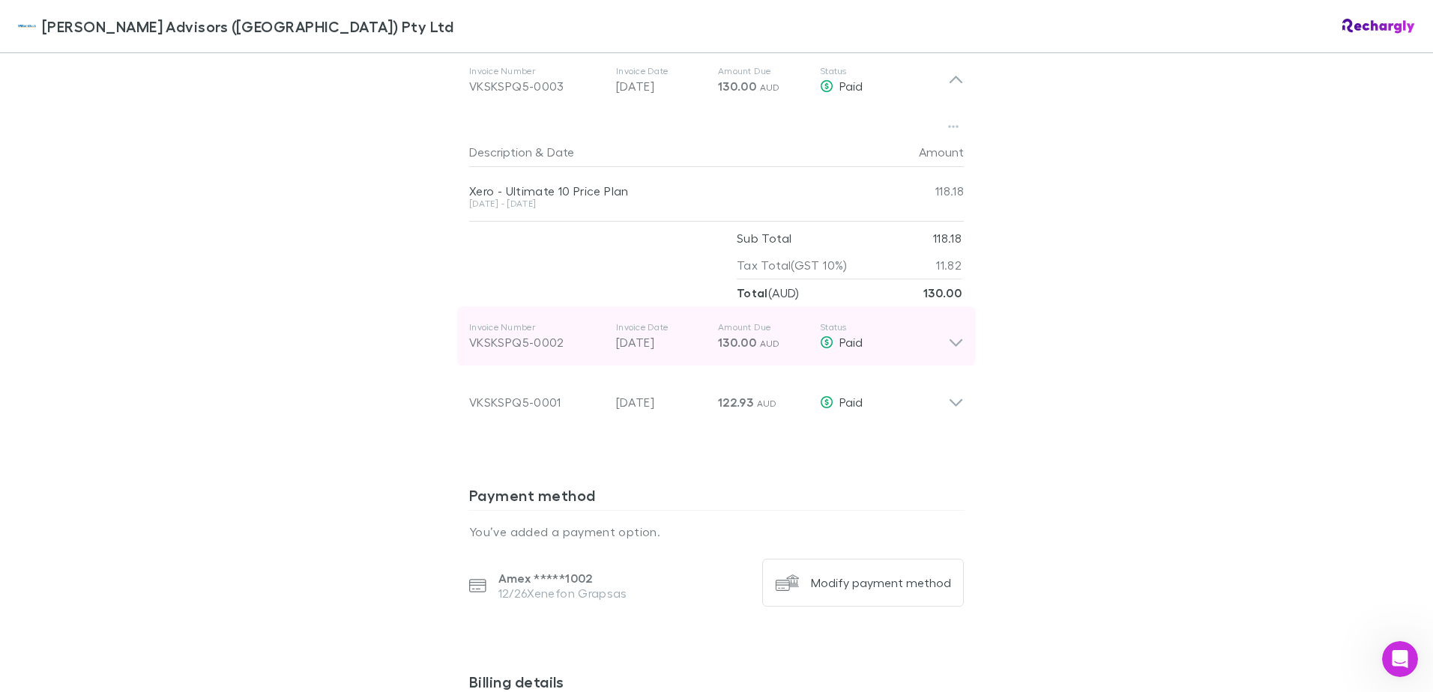
scroll to position [899, 0]
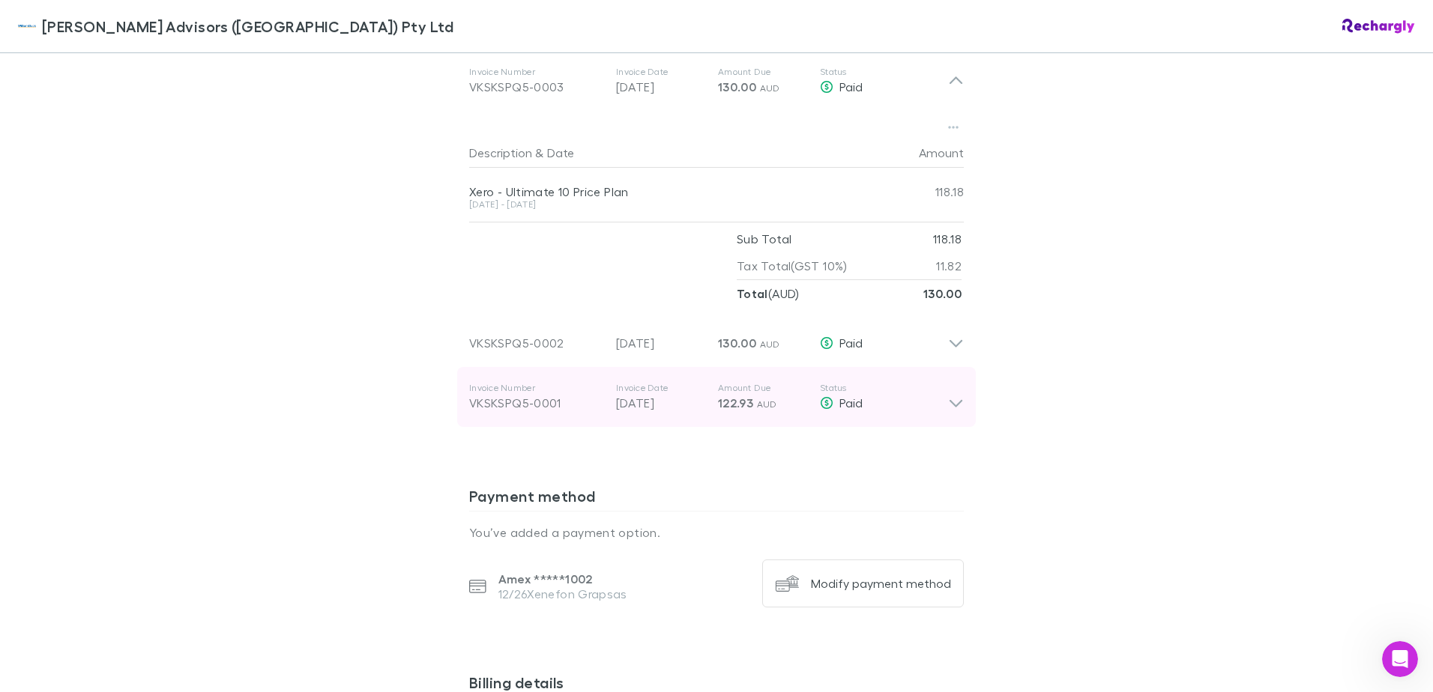
click at [949, 403] on icon at bounding box center [956, 397] width 16 height 30
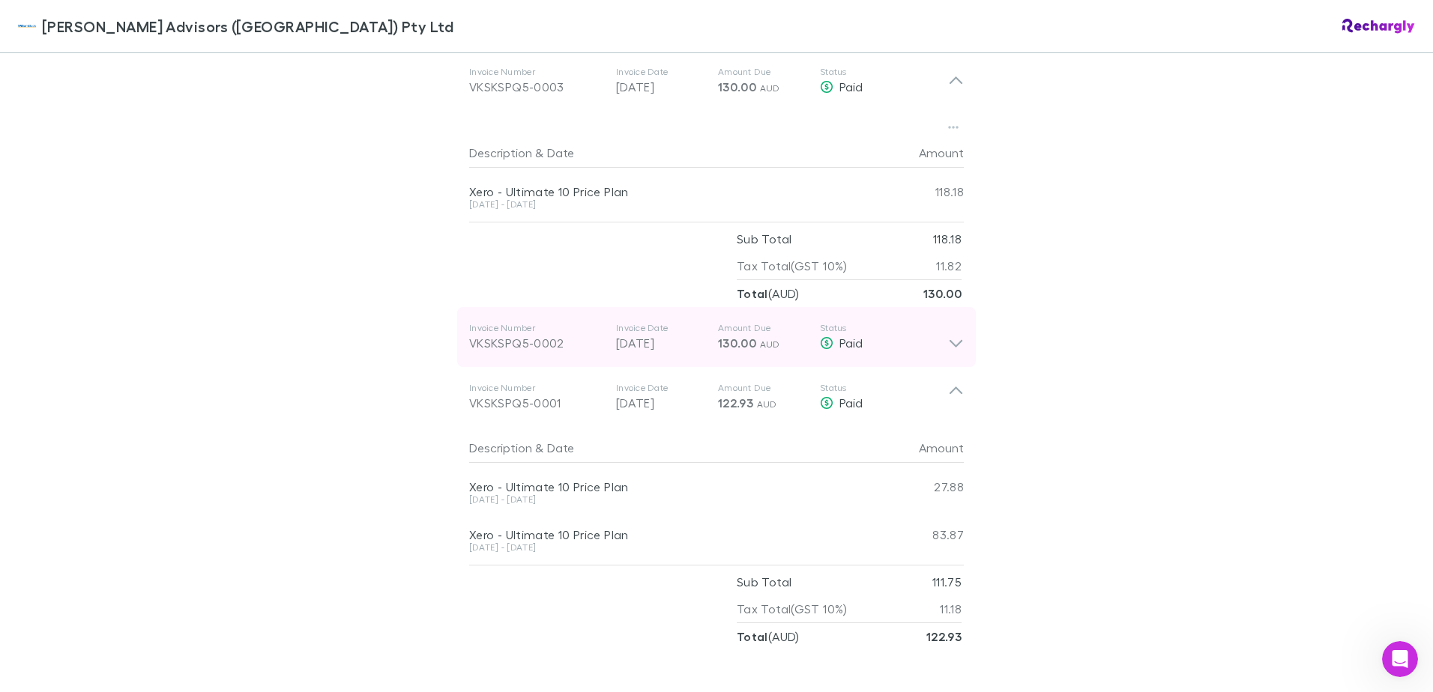
click at [947, 356] on div "Invoice Number VKSKSPQ5-0002 Invoice Date [DATE] Amount Due 130.00 AUD Status P…" at bounding box center [716, 337] width 519 height 60
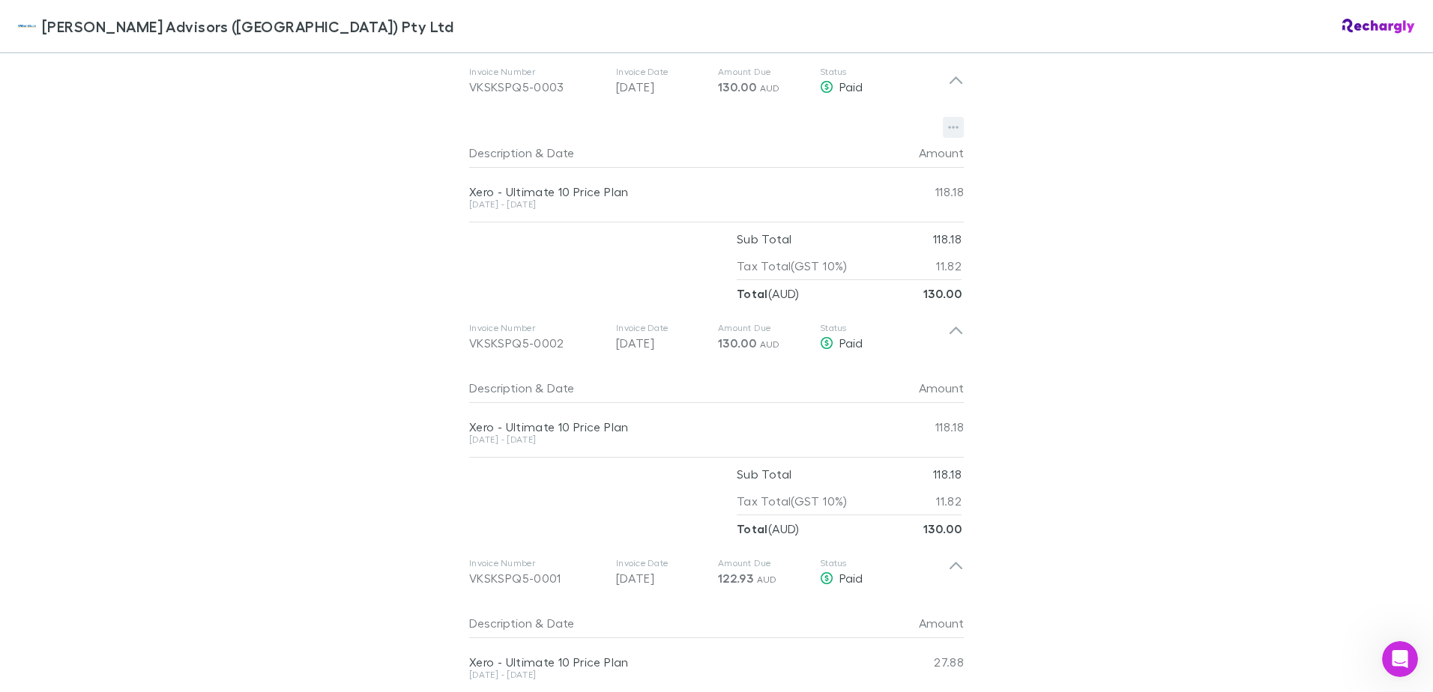
click at [950, 127] on icon "button" at bounding box center [953, 127] width 10 height 12
click at [1092, 288] on div at bounding box center [716, 346] width 1433 height 692
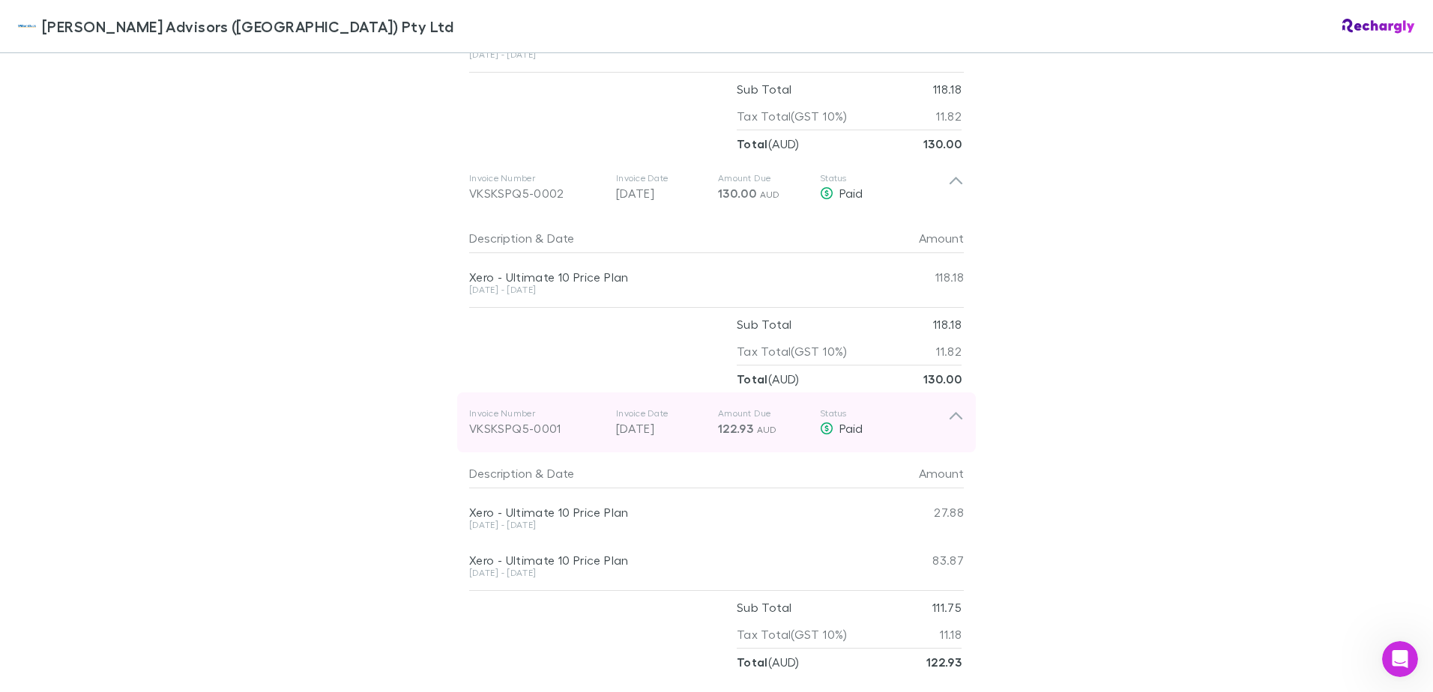
click at [950, 417] on icon at bounding box center [956, 423] width 16 height 30
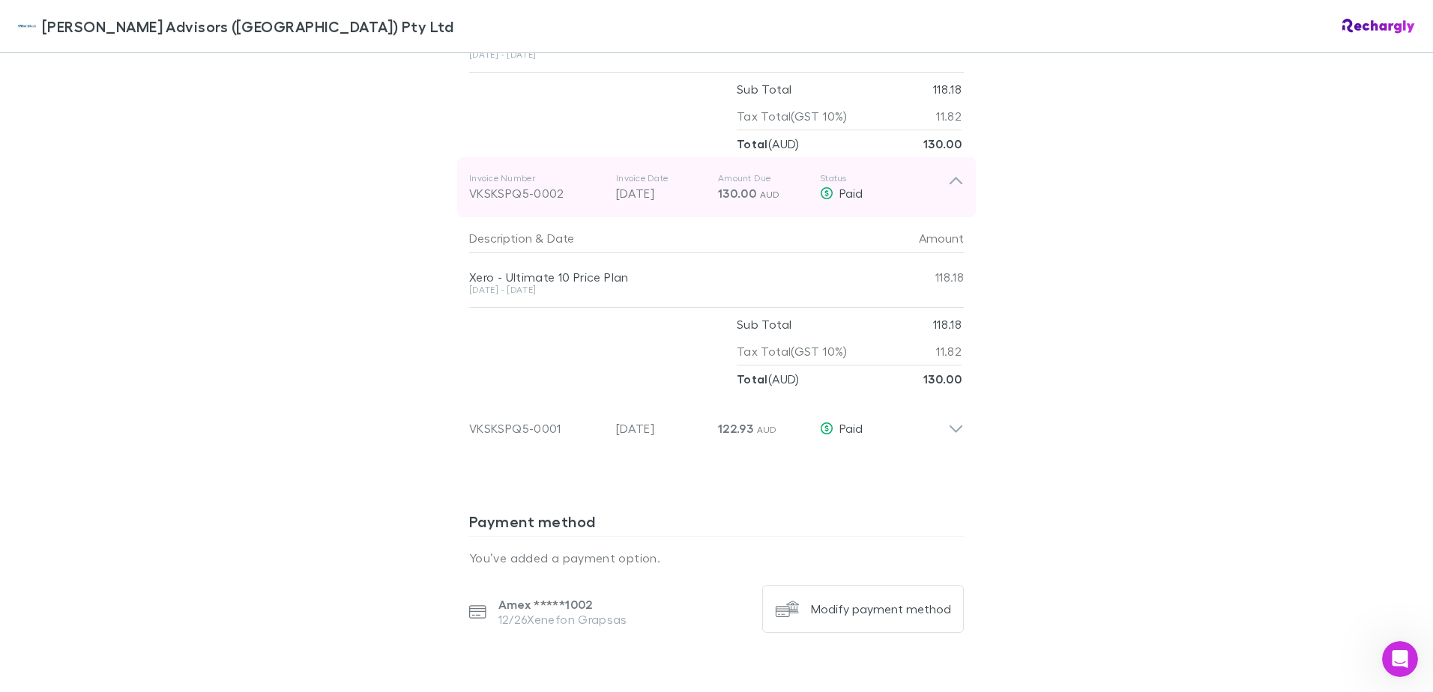
click at [951, 187] on icon at bounding box center [956, 187] width 16 height 30
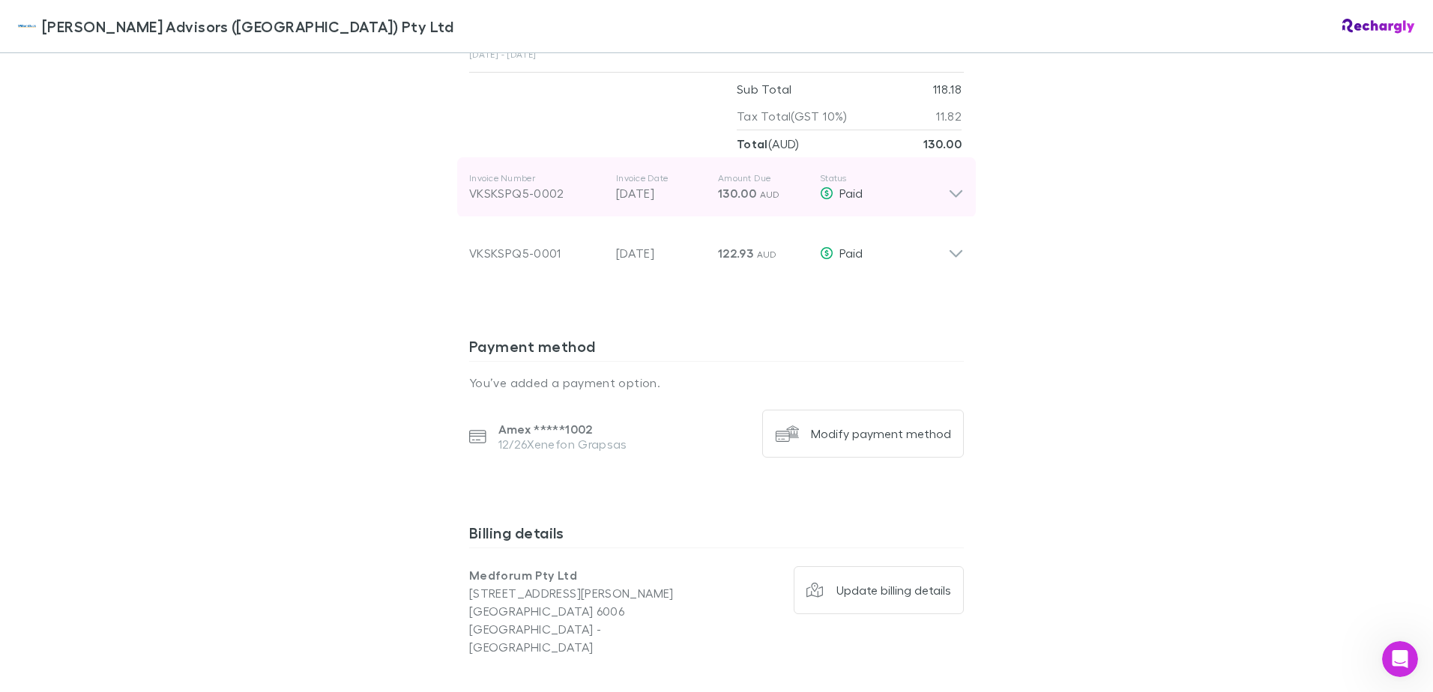
click at [950, 193] on icon at bounding box center [956, 193] width 13 height 7
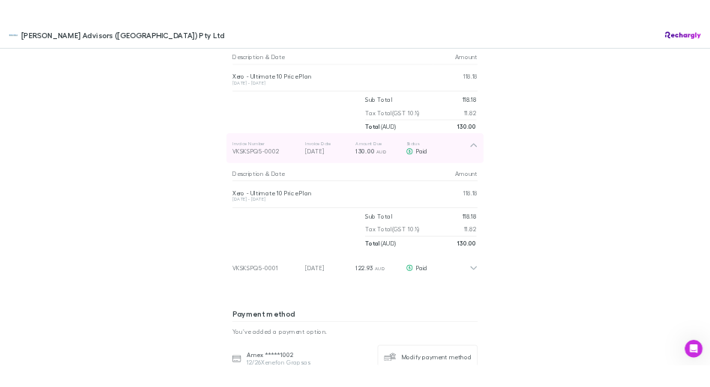
scroll to position [899, 0]
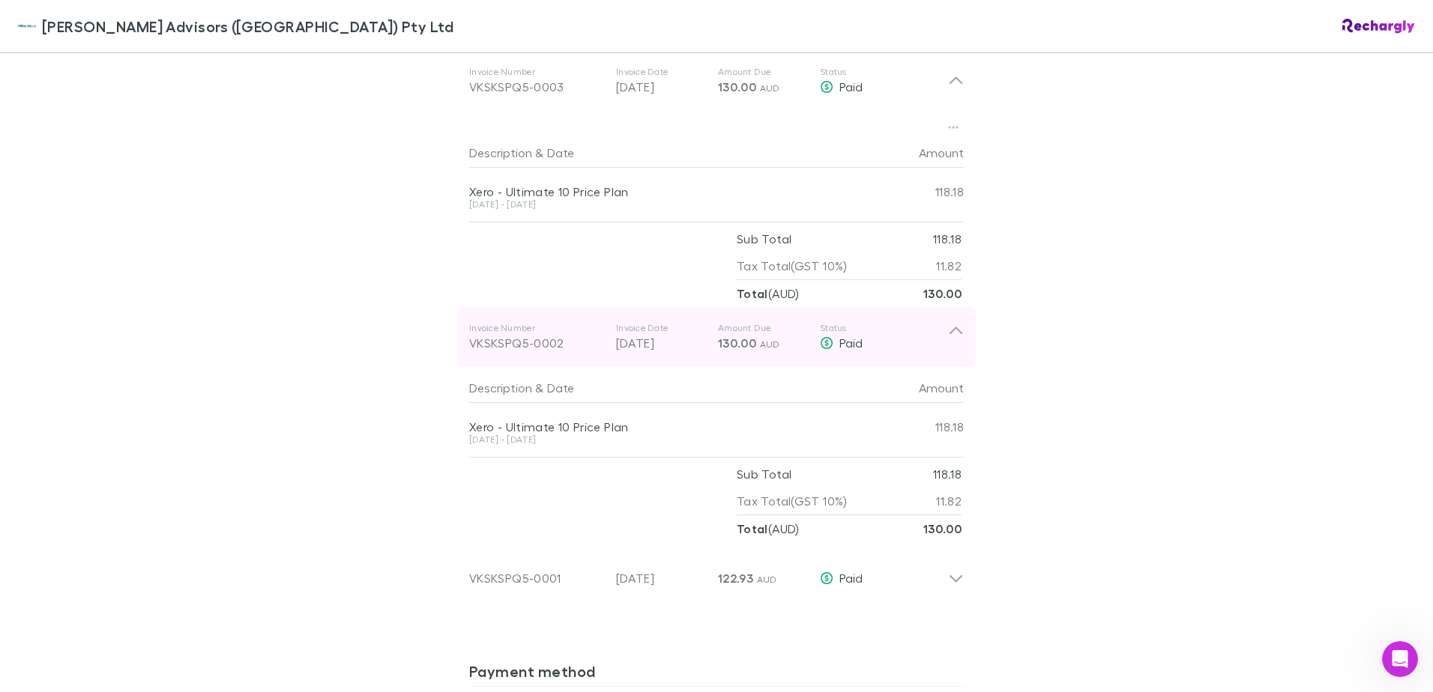
drag, startPoint x: 563, startPoint y: 348, endPoint x: 468, endPoint y: 345, distance: 95.2
click at [469, 345] on div "VKSKSPQ5-0002" at bounding box center [536, 343] width 135 height 18
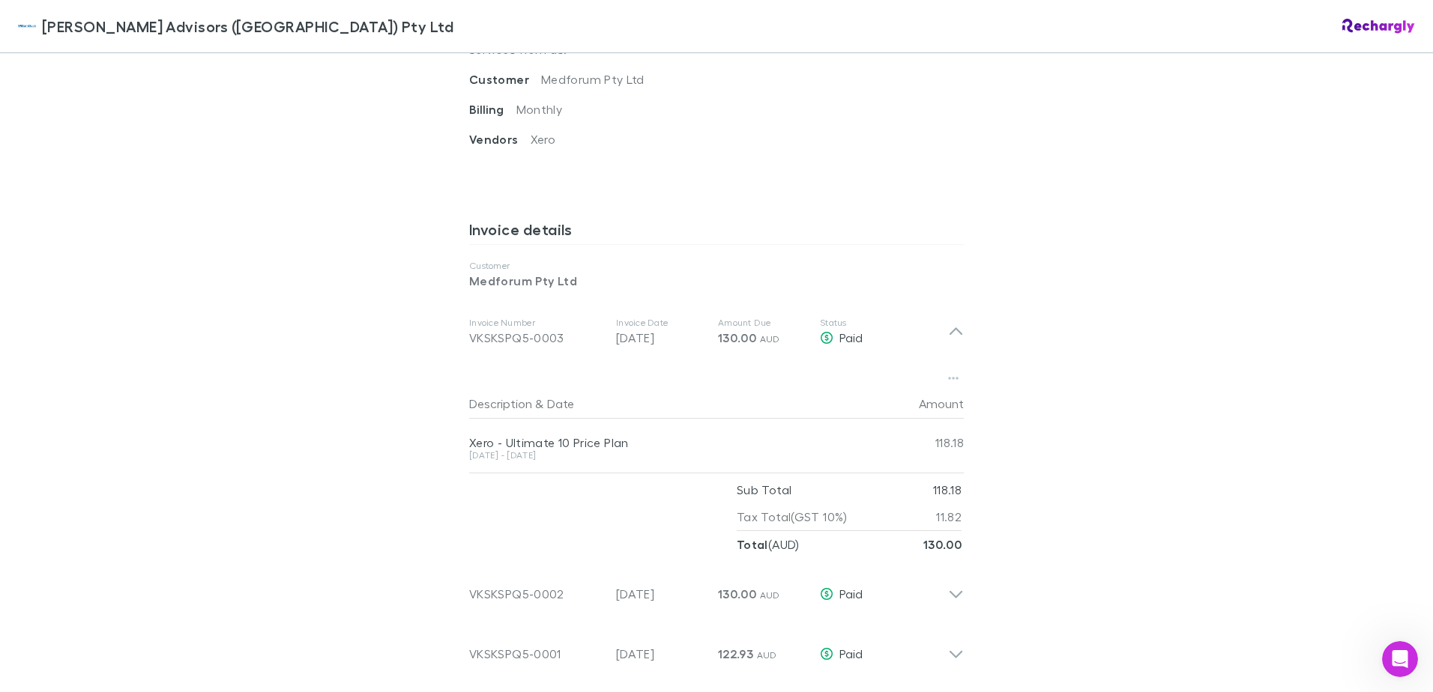
scroll to position [674, 0]
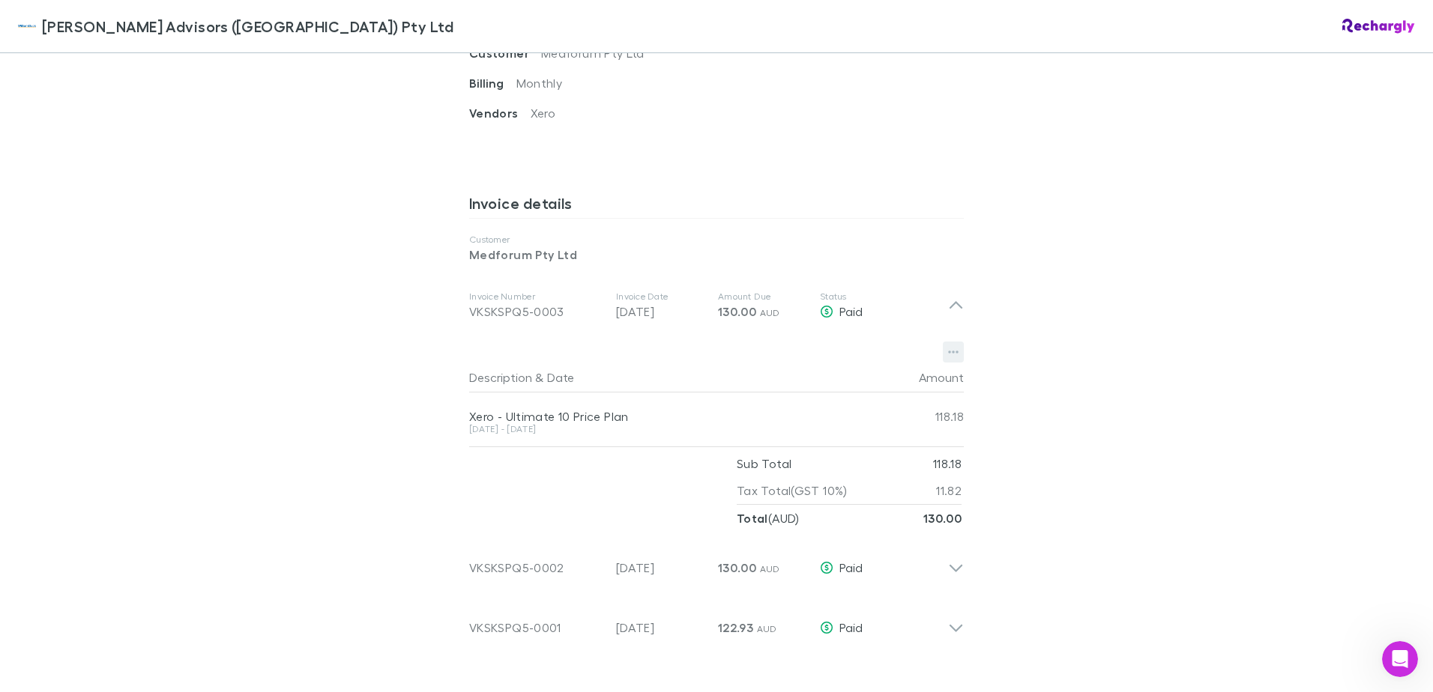
click at [948, 353] on icon "button" at bounding box center [953, 352] width 10 height 12
click at [818, 388] on p "Download PDF" at bounding box center [855, 382] width 182 height 18
